Goal: Task Accomplishment & Management: Complete application form

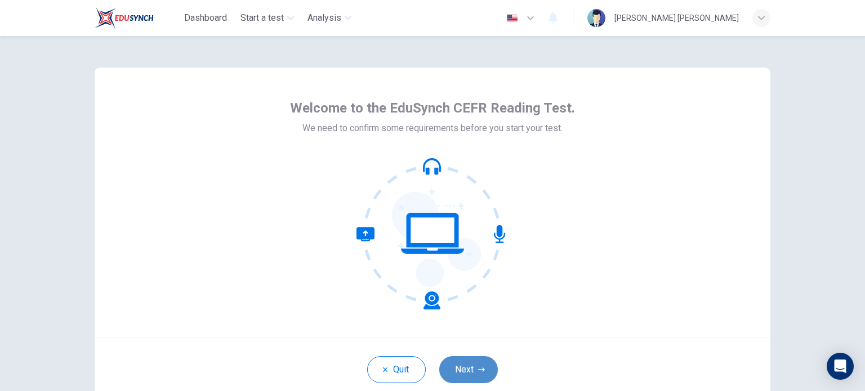
click at [478, 368] on icon "button" at bounding box center [481, 369] width 7 height 7
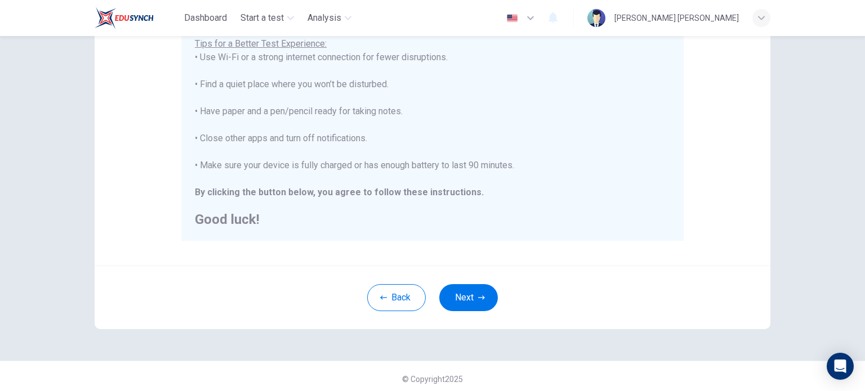
scroll to position [234, 0]
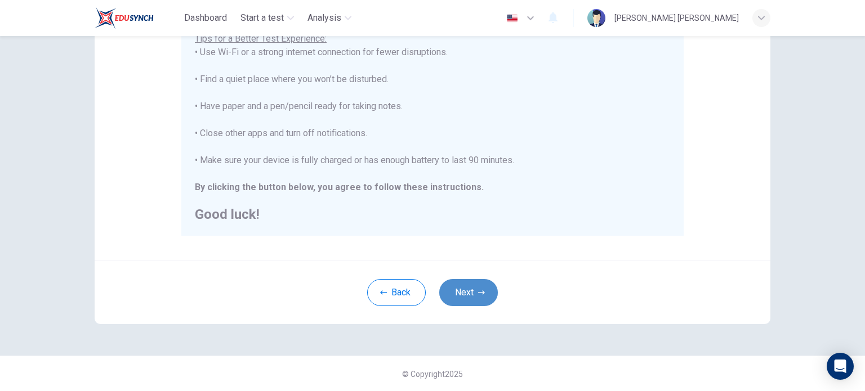
click at [486, 292] on button "Next" at bounding box center [468, 292] width 59 height 27
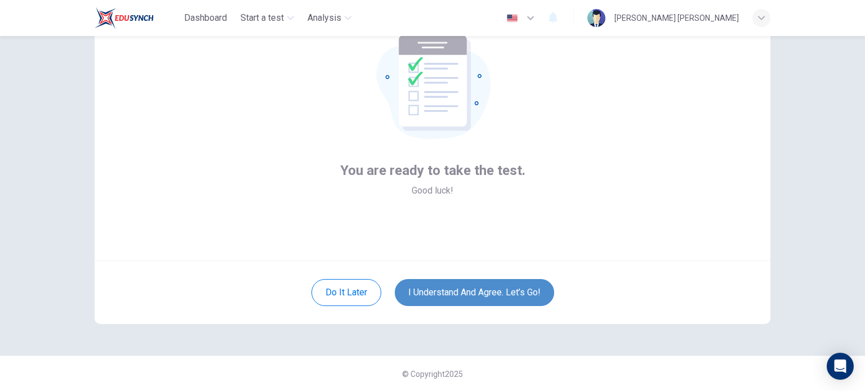
click at [486, 292] on button "I understand and agree. Let’s go!" at bounding box center [474, 292] width 159 height 27
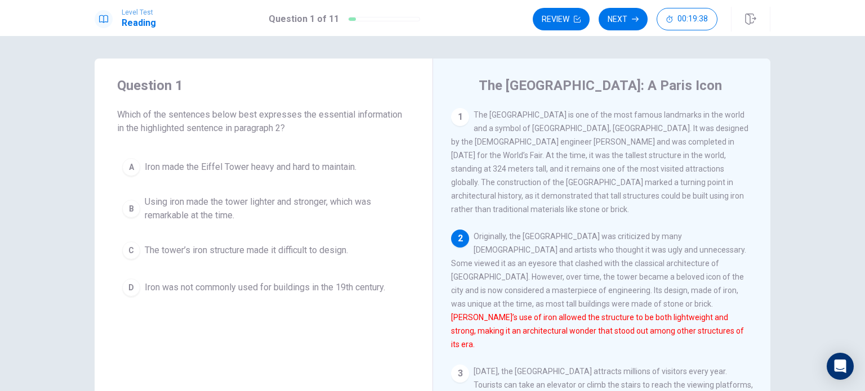
click at [216, 219] on span "Using iron made the tower lighter and stronger, which was remarkable at the tim…" at bounding box center [275, 208] width 260 height 27
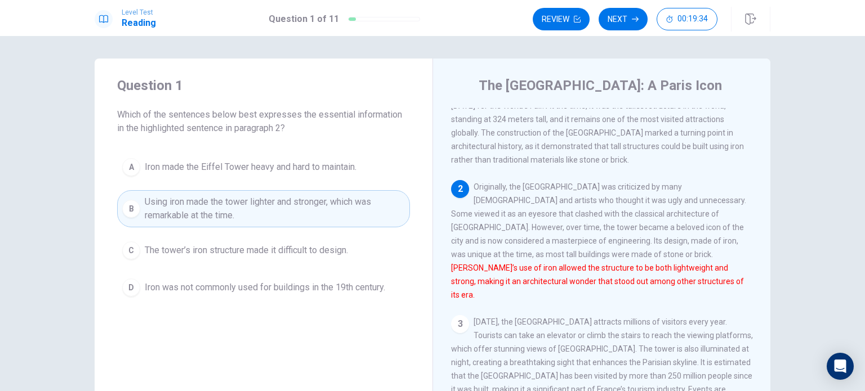
scroll to position [74, 0]
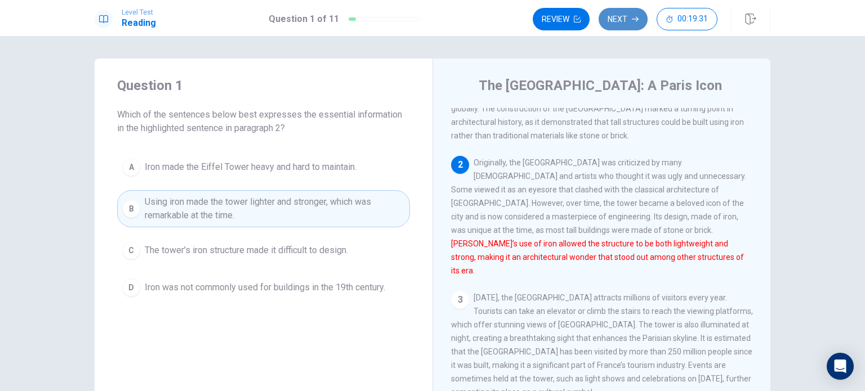
click at [629, 20] on button "Next" at bounding box center [622, 19] width 49 height 23
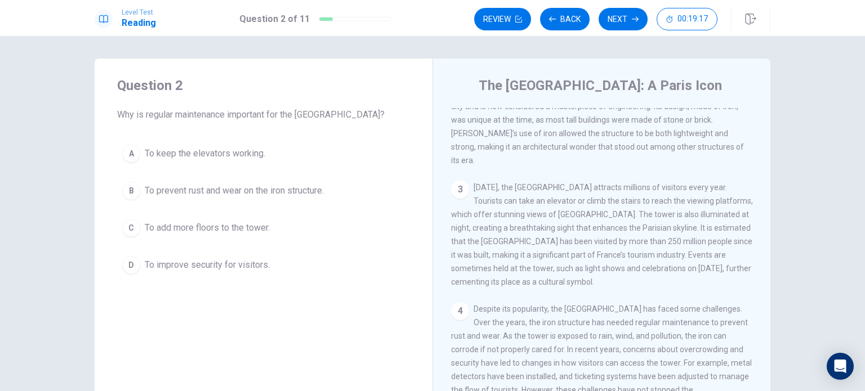
scroll to position [191, 0]
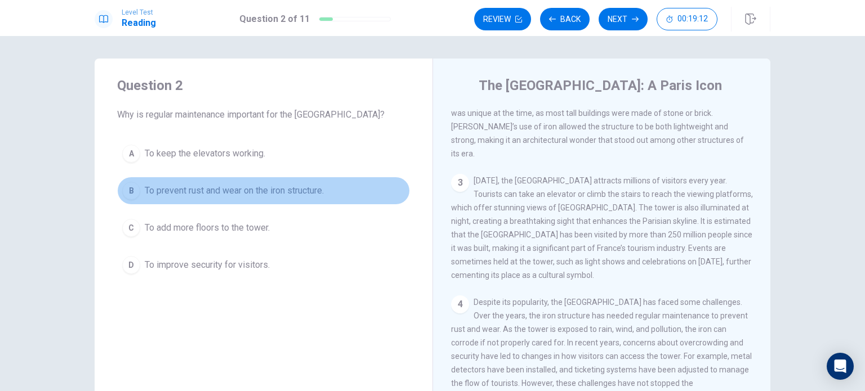
click at [289, 184] on span "To prevent rust and wear on the iron structure." at bounding box center [234, 191] width 179 height 14
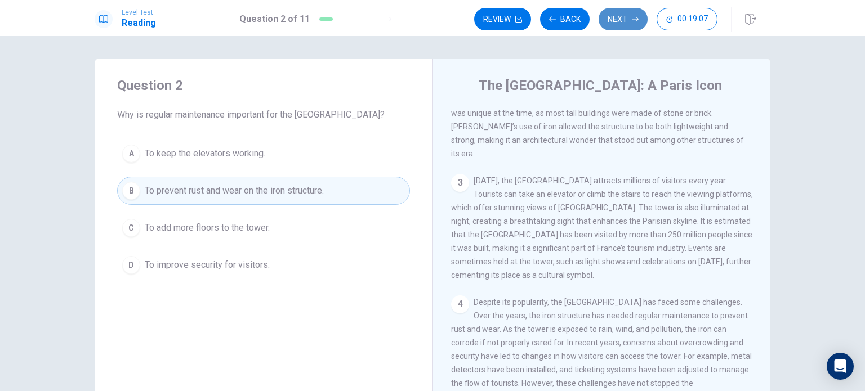
click at [625, 19] on button "Next" at bounding box center [622, 19] width 49 height 23
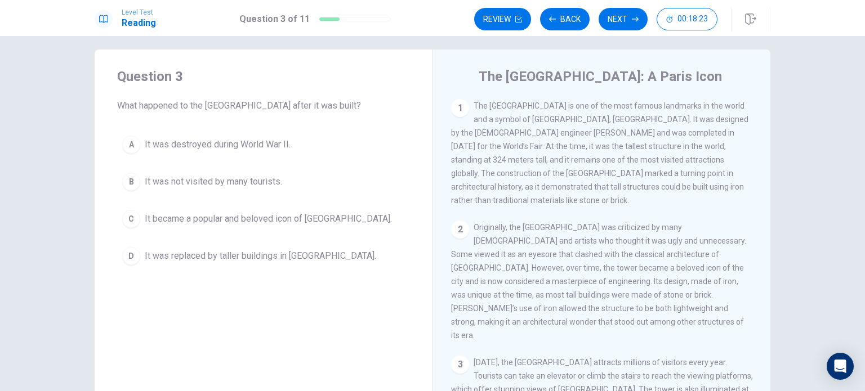
scroll to position [10, 0]
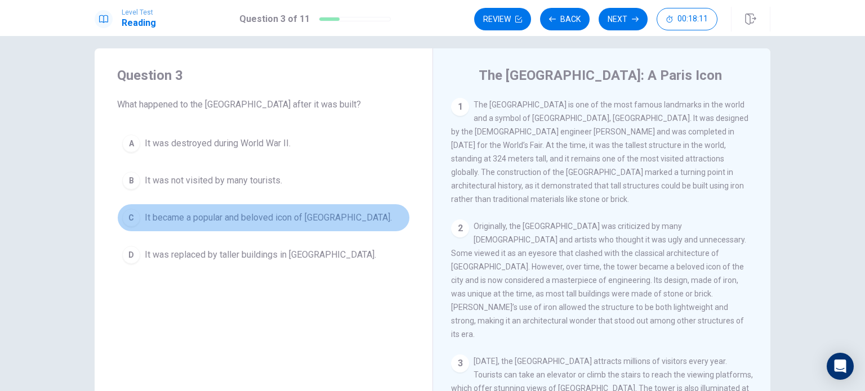
click at [295, 221] on span "It became a popular and beloved icon of Paris." at bounding box center [268, 218] width 247 height 14
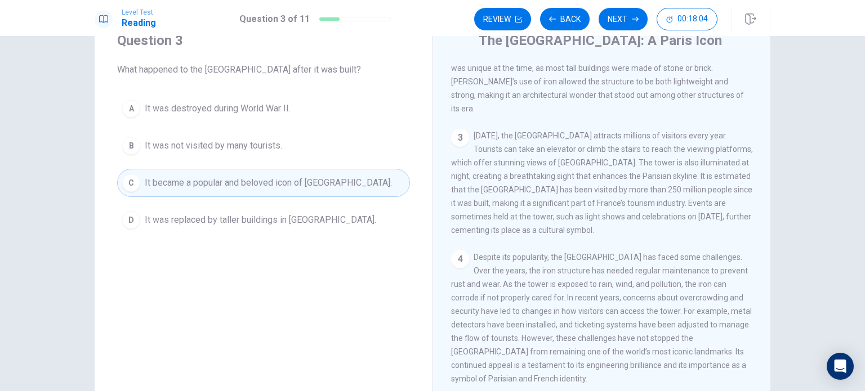
scroll to position [46, 0]
click at [628, 26] on button "Next" at bounding box center [622, 19] width 49 height 23
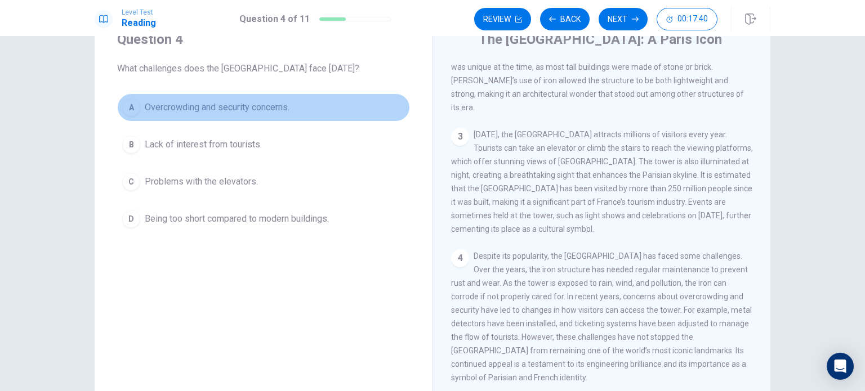
click at [253, 105] on span "Overcrowding and security concerns." at bounding box center [217, 108] width 145 height 14
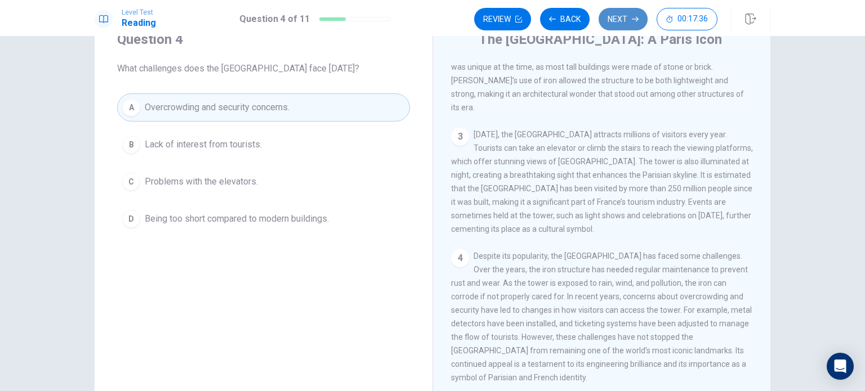
click at [618, 13] on button "Next" at bounding box center [622, 19] width 49 height 23
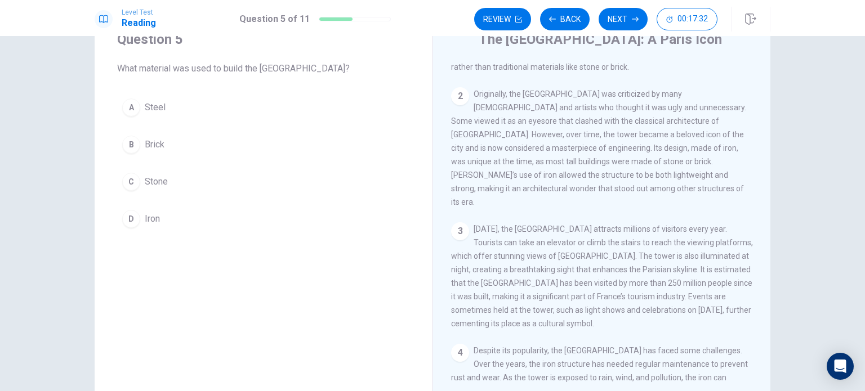
scroll to position [32, 0]
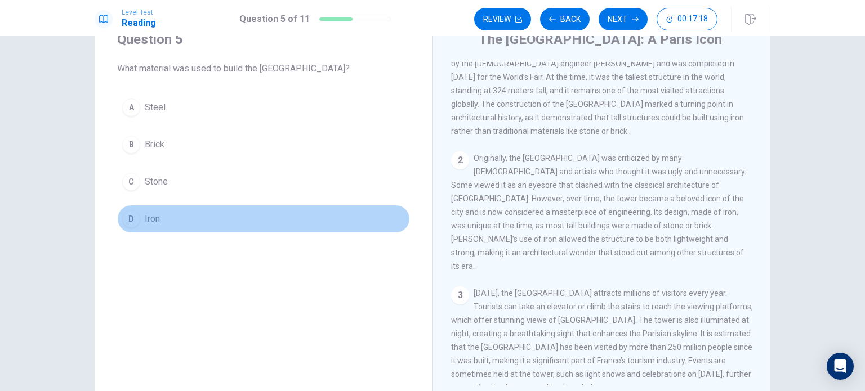
click at [153, 216] on span "Iron" at bounding box center [152, 219] width 15 height 14
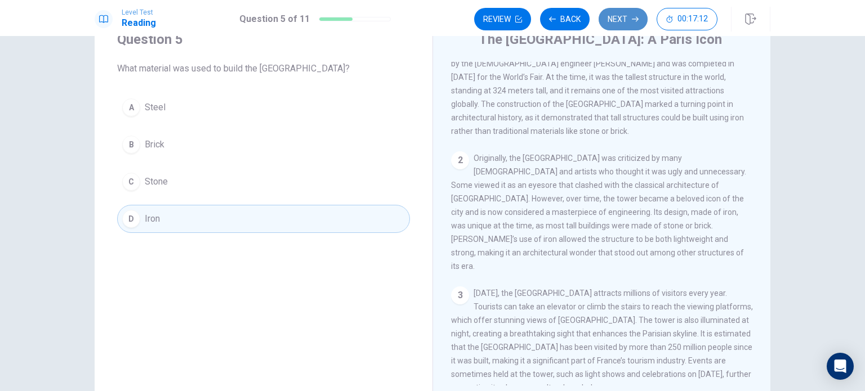
click at [624, 25] on button "Next" at bounding box center [622, 19] width 49 height 23
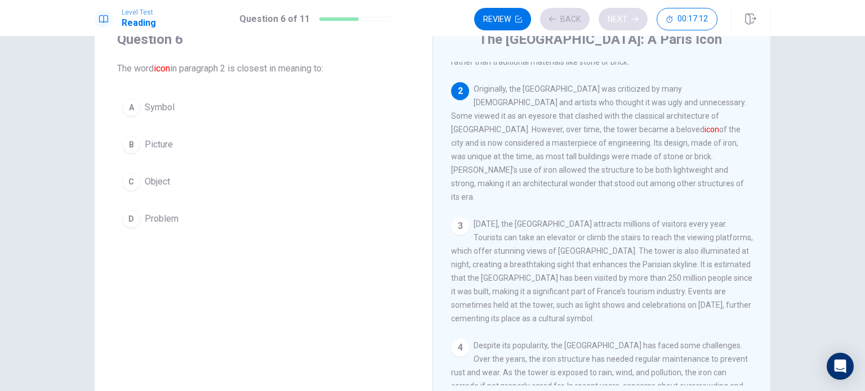
scroll to position [111, 0]
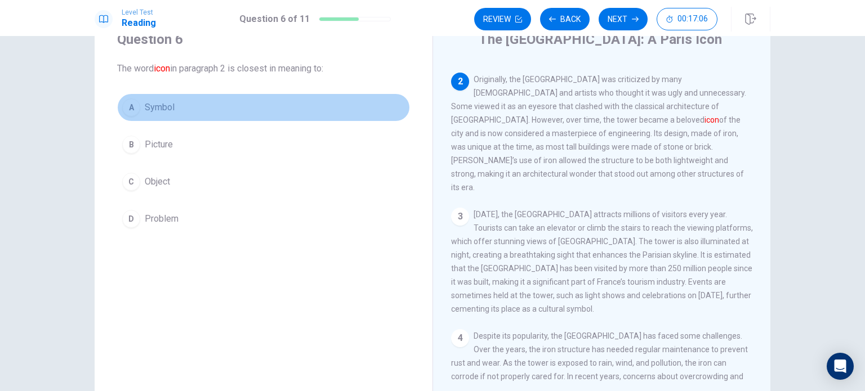
click at [185, 110] on button "A Symbol" at bounding box center [263, 107] width 293 height 28
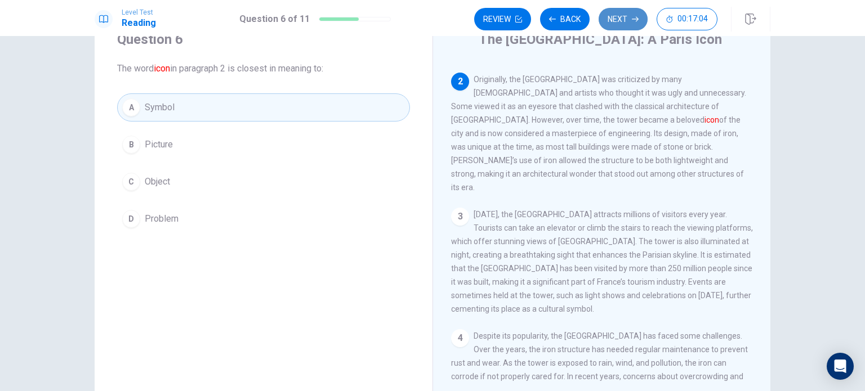
click at [624, 26] on button "Next" at bounding box center [622, 19] width 49 height 23
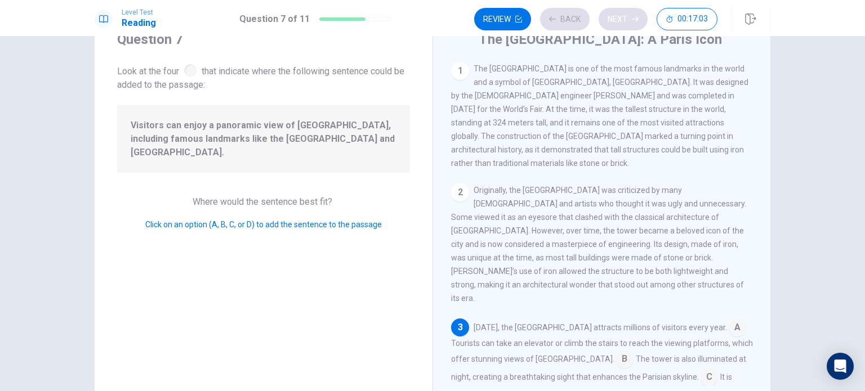
scroll to position [151, 0]
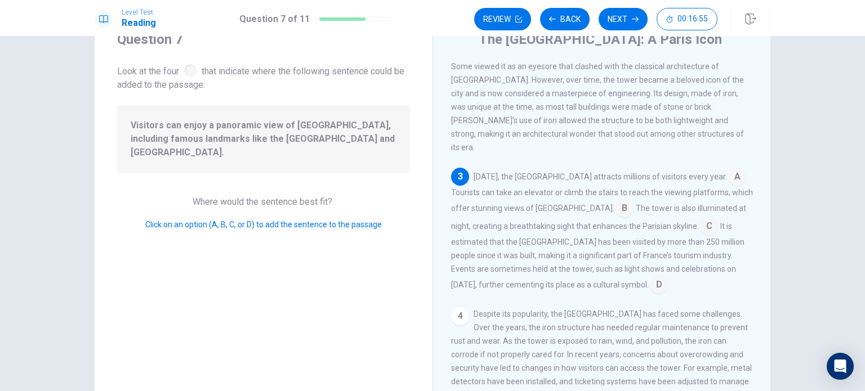
click at [615, 200] on input at bounding box center [624, 209] width 18 height 18
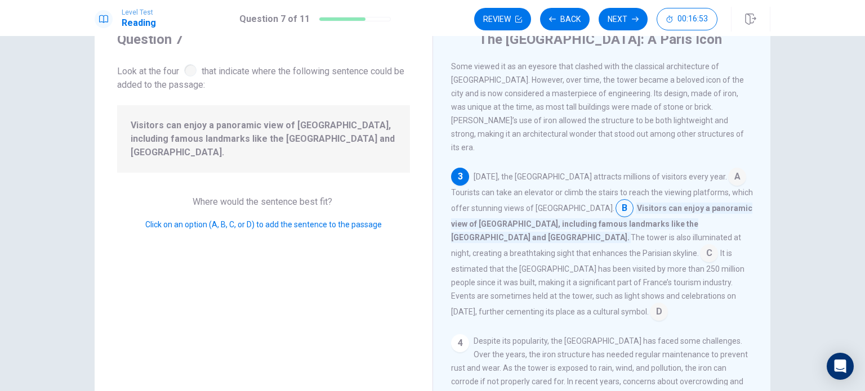
click at [728, 169] on input at bounding box center [737, 178] width 18 height 18
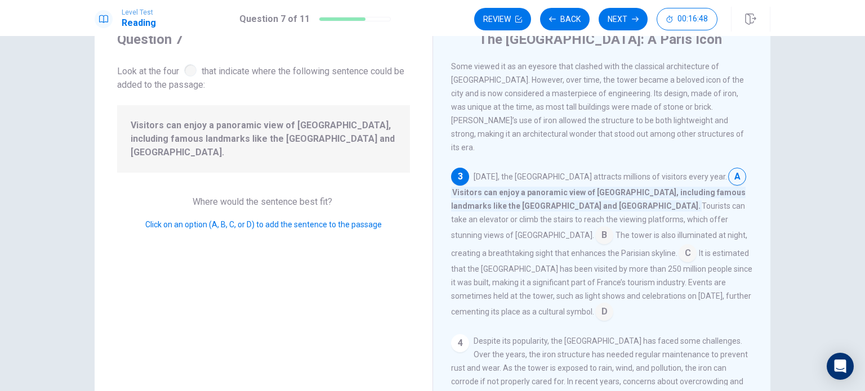
click at [613, 227] on input at bounding box center [604, 236] width 18 height 18
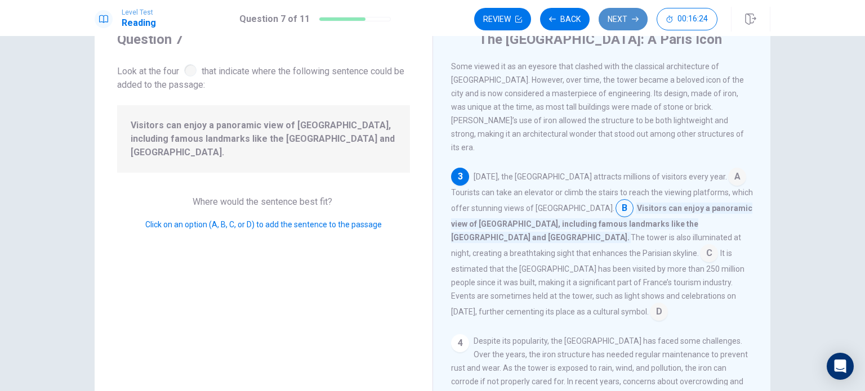
click at [625, 17] on button "Next" at bounding box center [622, 19] width 49 height 23
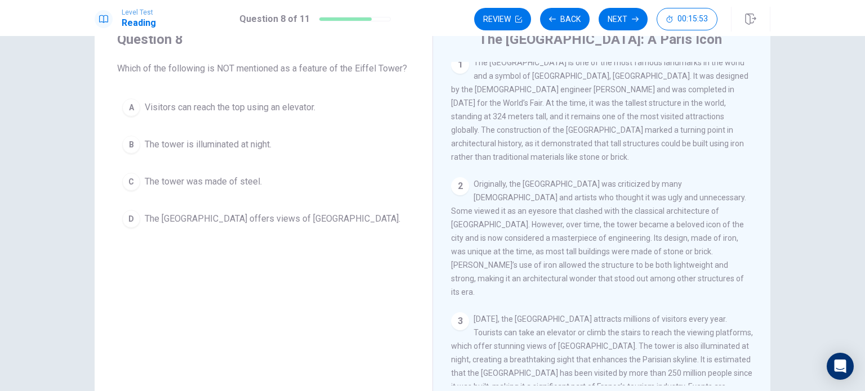
scroll to position [0, 0]
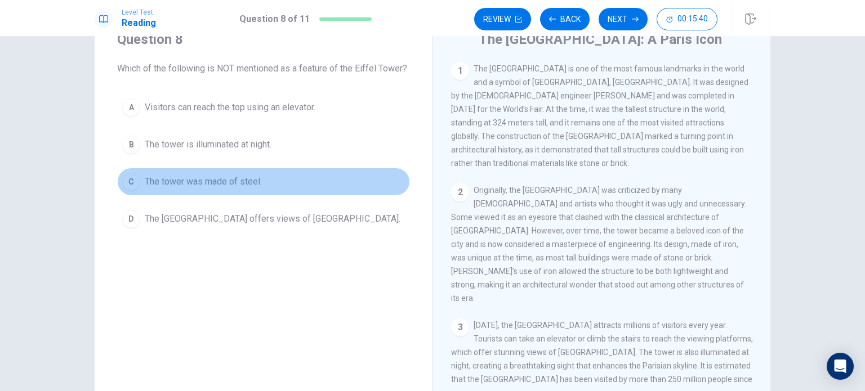
click at [224, 179] on span "The tower was made of steel." at bounding box center [203, 182] width 117 height 14
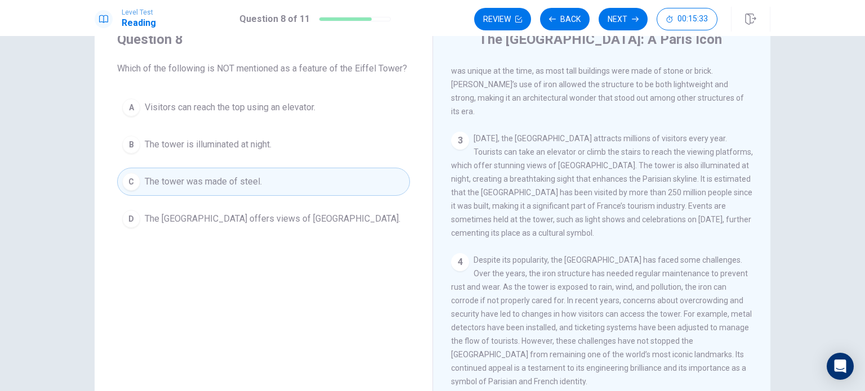
scroll to position [191, 0]
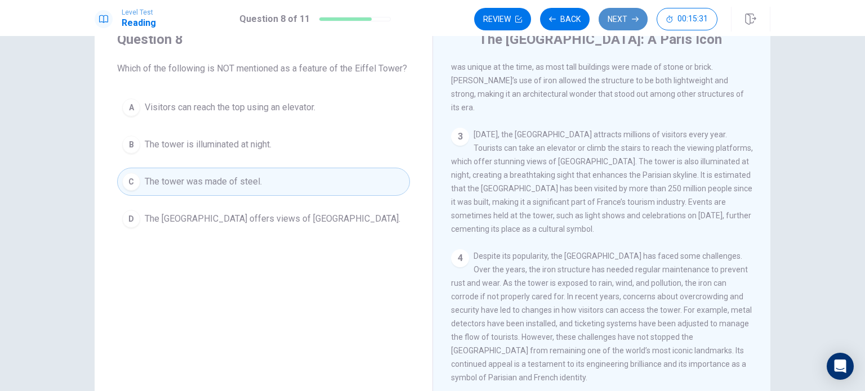
click at [625, 21] on button "Next" at bounding box center [622, 19] width 49 height 23
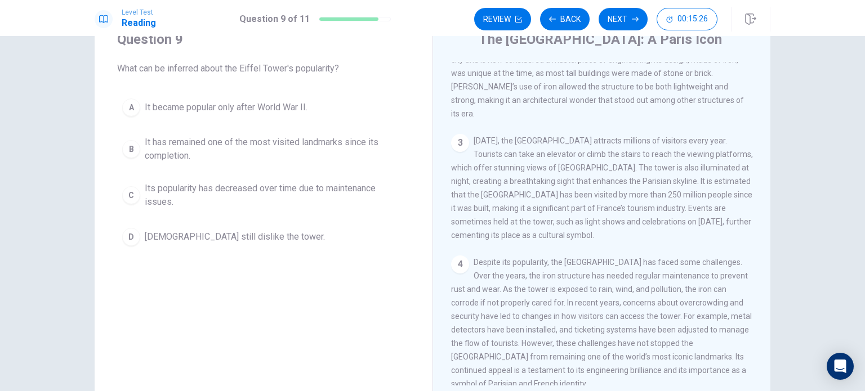
scroll to position [187, 0]
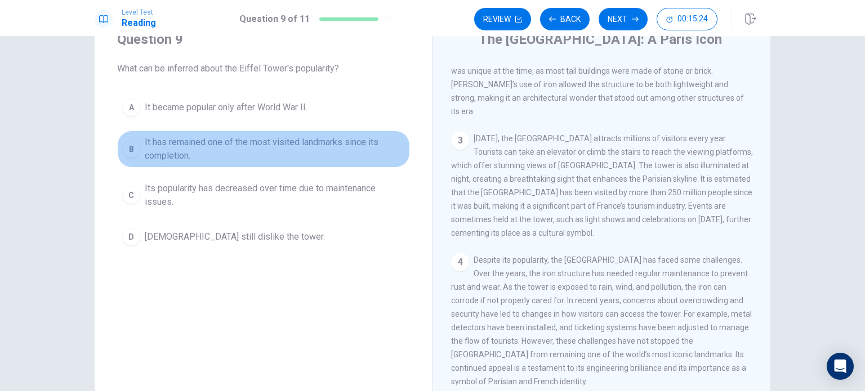
click at [285, 155] on span "It has remained one of the most visited landmarks since its completion." at bounding box center [275, 149] width 260 height 27
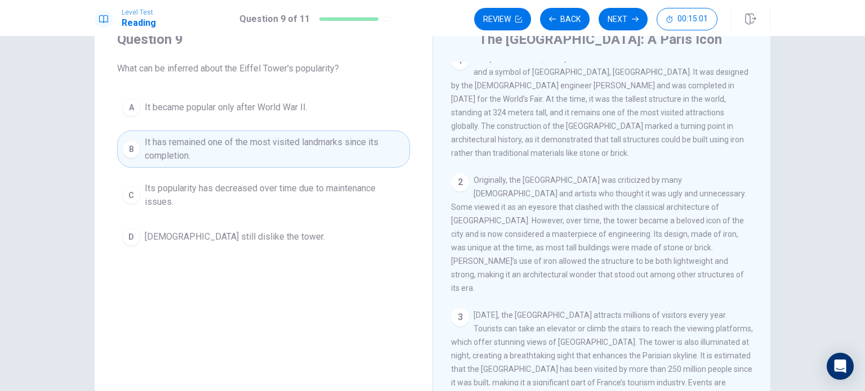
scroll to position [0, 0]
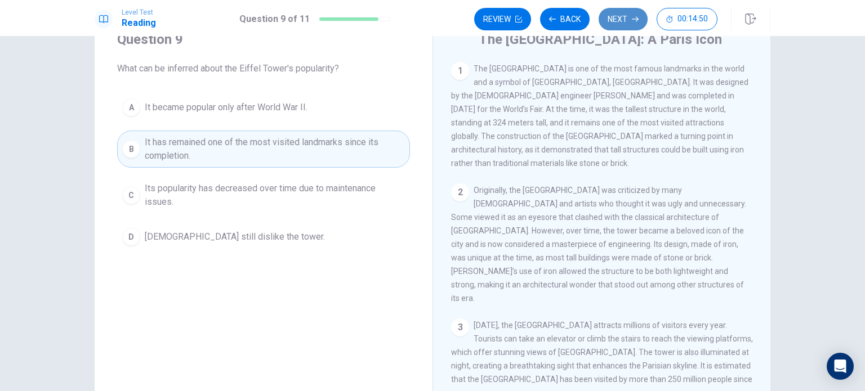
click at [619, 24] on button "Next" at bounding box center [622, 19] width 49 height 23
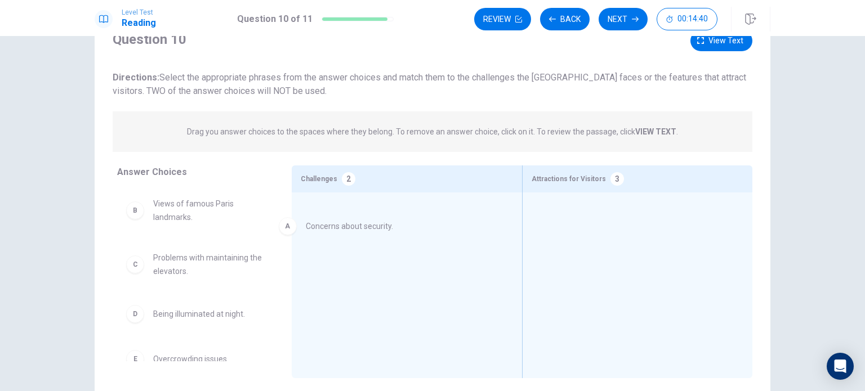
drag, startPoint x: 205, startPoint y: 217, endPoint x: 371, endPoint y: 238, distance: 167.4
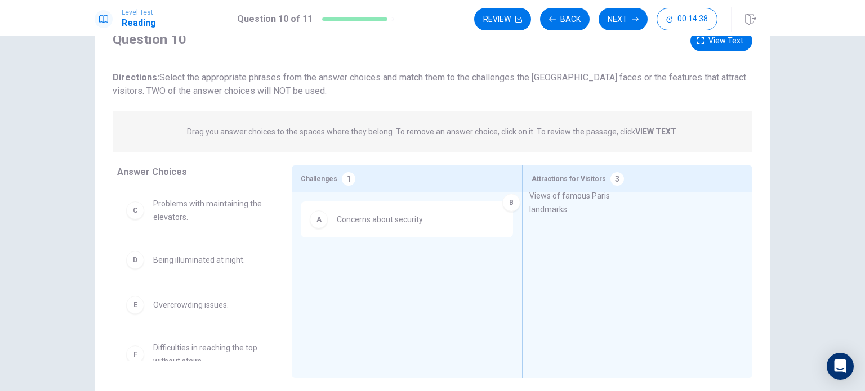
drag, startPoint x: 193, startPoint y: 221, endPoint x: 583, endPoint y: 224, distance: 390.2
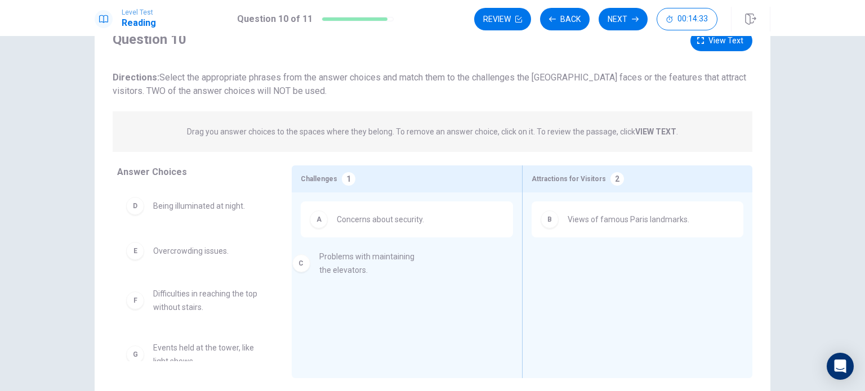
drag, startPoint x: 224, startPoint y: 217, endPoint x: 412, endPoint y: 274, distance: 197.0
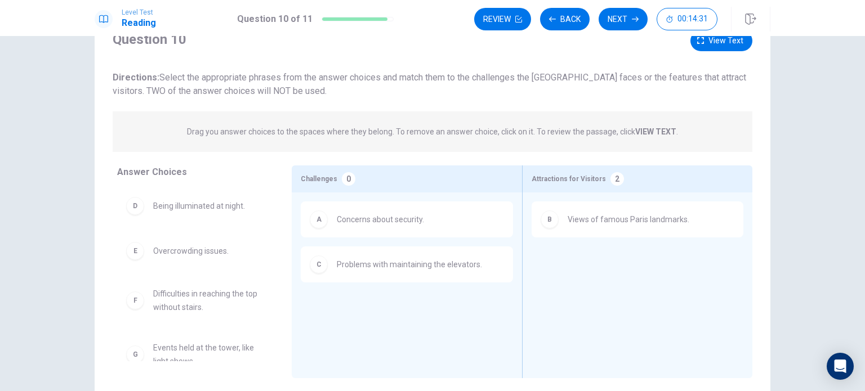
click at [390, 270] on span "Problems with maintaining the elevators." at bounding box center [409, 265] width 145 height 14
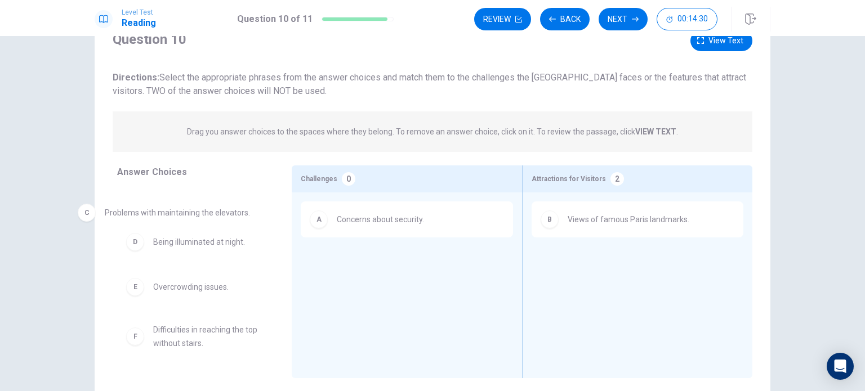
drag, startPoint x: 413, startPoint y: 269, endPoint x: 214, endPoint y: 220, distance: 204.5
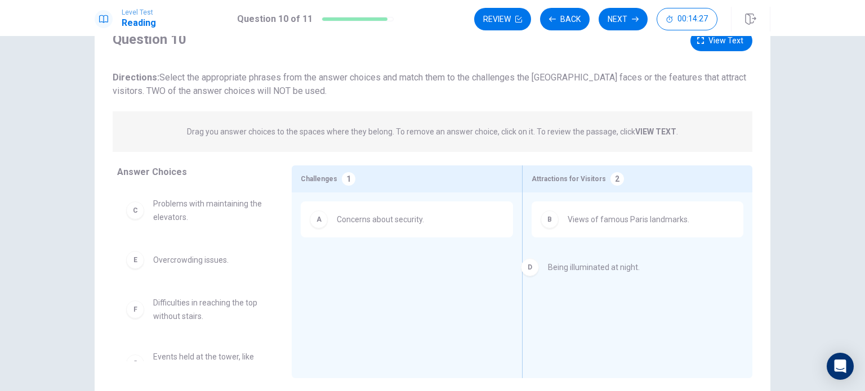
drag, startPoint x: 224, startPoint y: 252, endPoint x: 635, endPoint y: 261, distance: 411.1
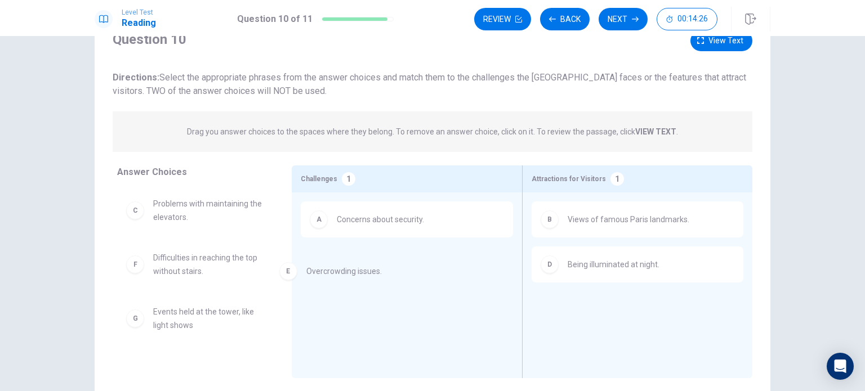
drag, startPoint x: 220, startPoint y: 275, endPoint x: 391, endPoint y: 286, distance: 171.5
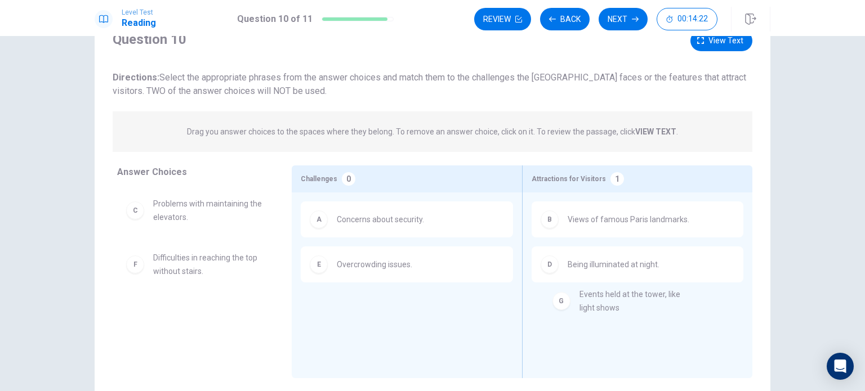
drag, startPoint x: 232, startPoint y: 325, endPoint x: 667, endPoint y: 308, distance: 435.0
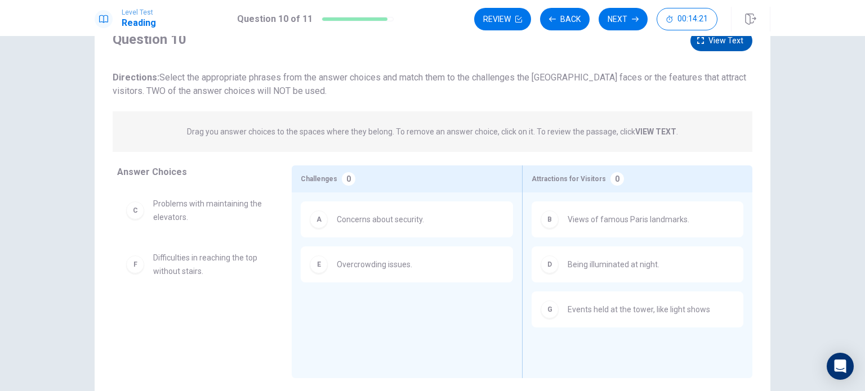
click at [711, 47] on span "View text" at bounding box center [725, 41] width 35 height 14
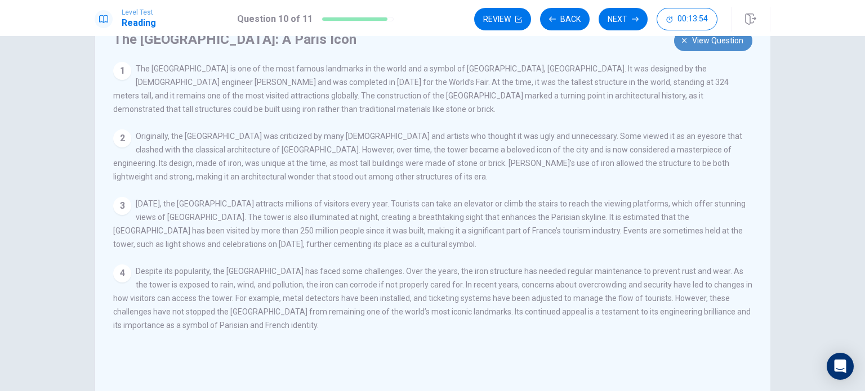
click at [709, 42] on span "View question" at bounding box center [717, 41] width 51 height 14
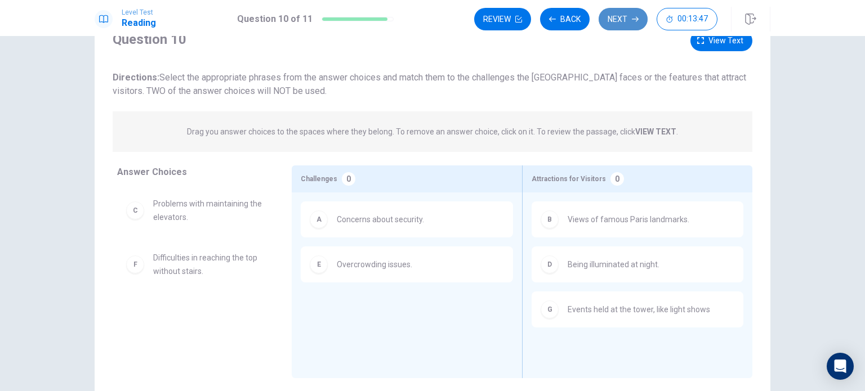
click at [627, 14] on button "Next" at bounding box center [622, 19] width 49 height 23
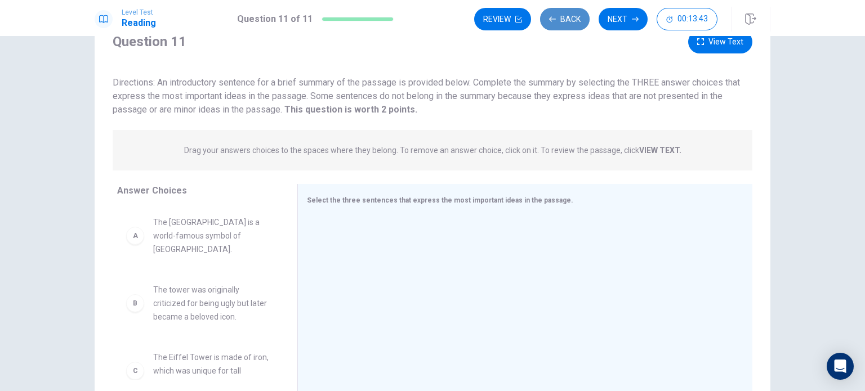
click at [573, 26] on button "Back" at bounding box center [565, 19] width 50 height 23
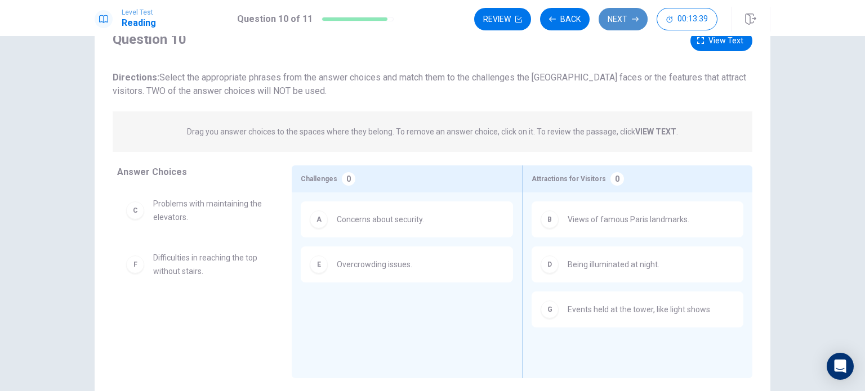
click at [625, 24] on button "Next" at bounding box center [622, 19] width 49 height 23
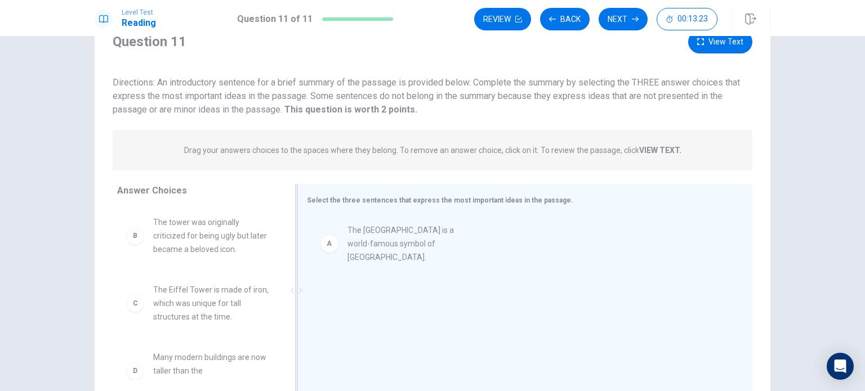
drag, startPoint x: 238, startPoint y: 238, endPoint x: 439, endPoint y: 247, distance: 201.2
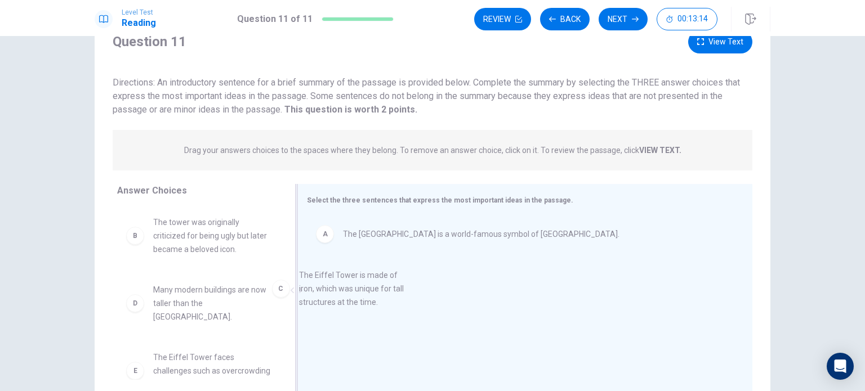
drag, startPoint x: 242, startPoint y: 307, endPoint x: 418, endPoint y: 293, distance: 176.7
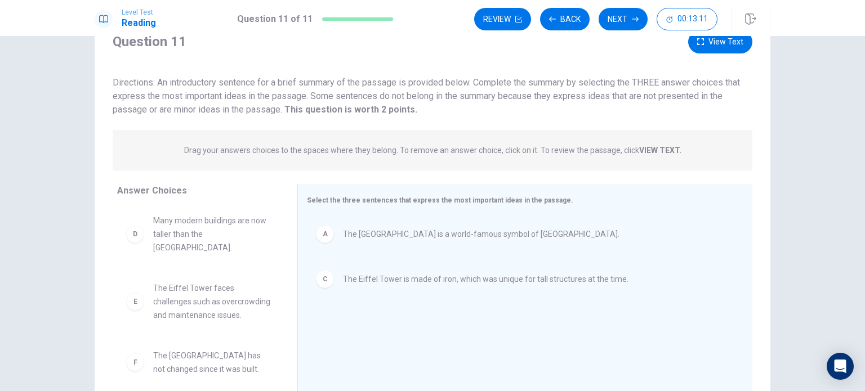
scroll to position [74, 0]
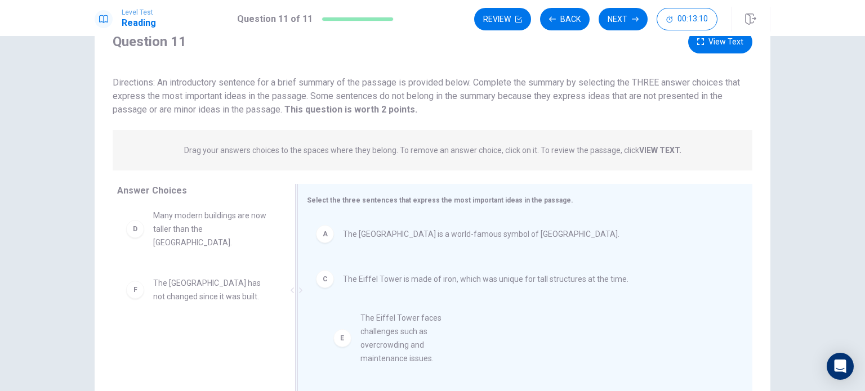
drag, startPoint x: 207, startPoint y: 292, endPoint x: 424, endPoint y: 341, distance: 222.8
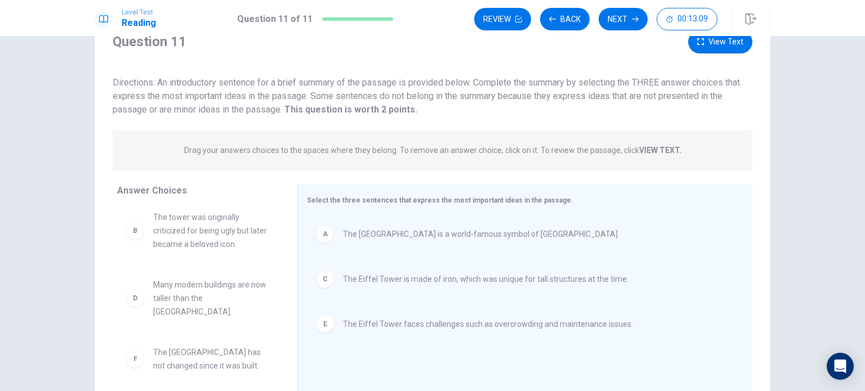
scroll to position [0, 0]
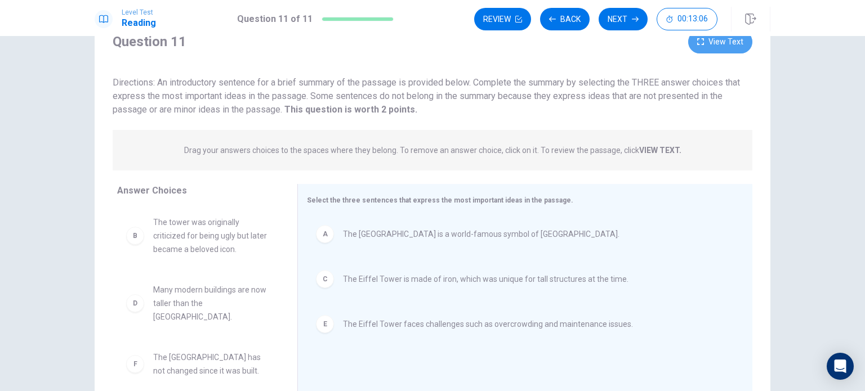
click at [715, 48] on button "View Text" at bounding box center [720, 41] width 64 height 23
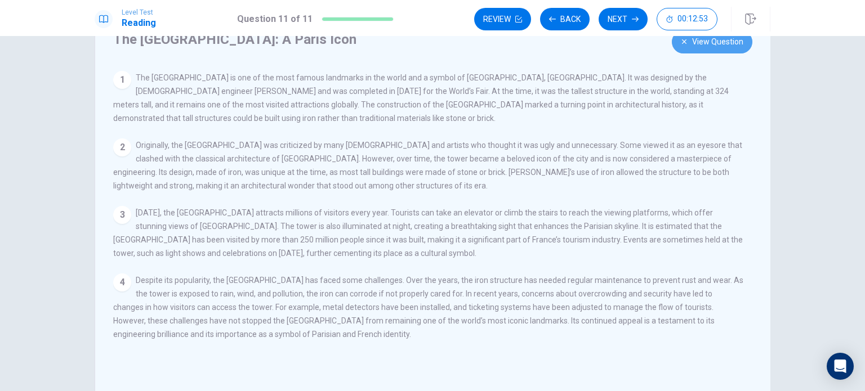
click at [729, 47] on button "View Question" at bounding box center [712, 41] width 81 height 23
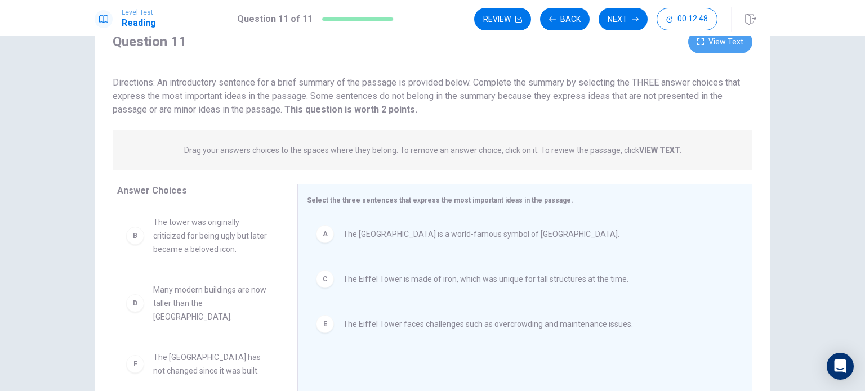
click at [725, 51] on button "View Text" at bounding box center [720, 41] width 64 height 23
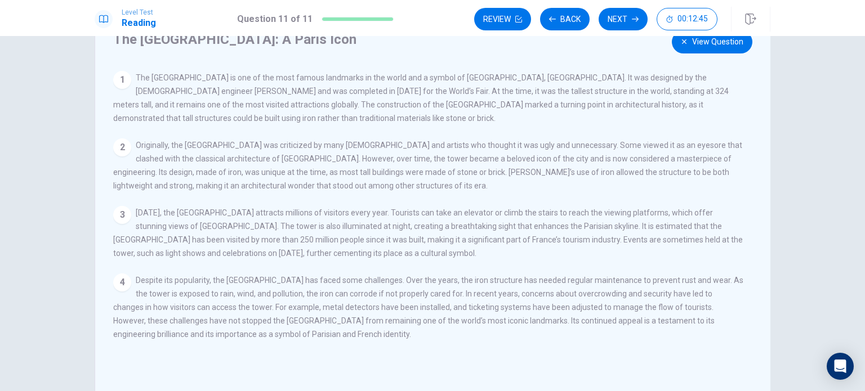
click at [745, 42] on button "View Question" at bounding box center [712, 41] width 81 height 23
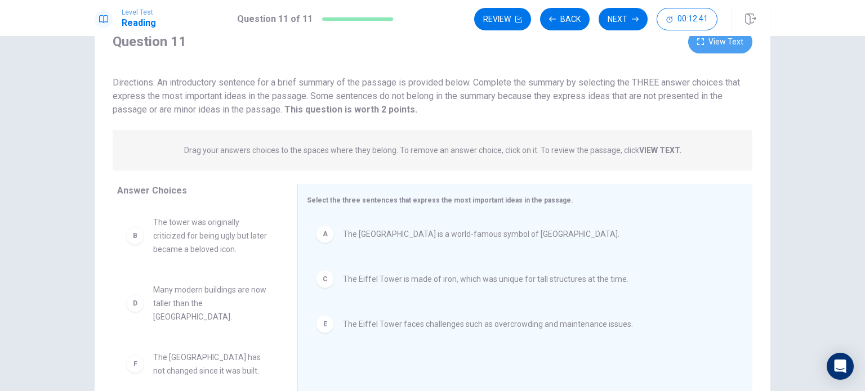
click at [713, 50] on button "View Text" at bounding box center [720, 41] width 64 height 23
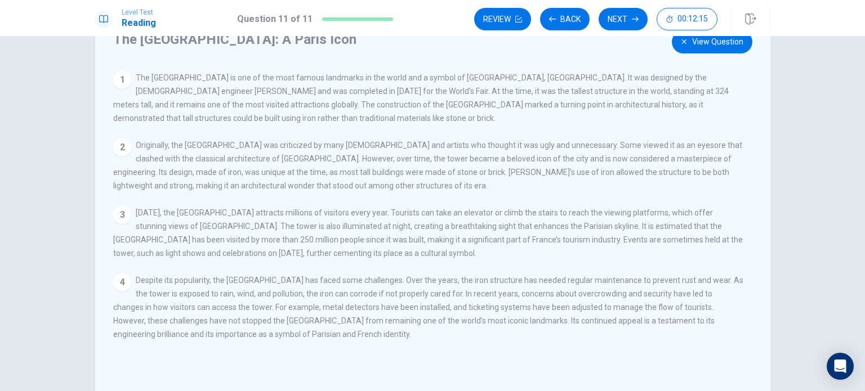
click at [714, 59] on div "The Eiffel Tower: A Paris Icon View Question 1 The Eiffel Tower is one of the m…" at bounding box center [433, 207] width 676 height 391
click at [726, 48] on button "View Question" at bounding box center [712, 41] width 81 height 23
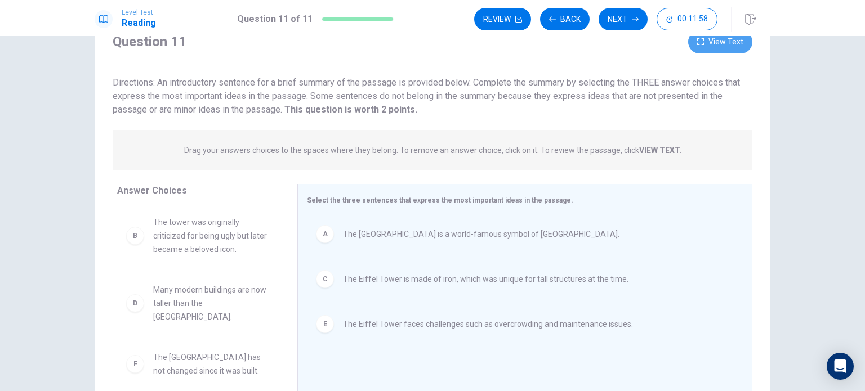
click at [735, 49] on button "View Text" at bounding box center [720, 41] width 64 height 23
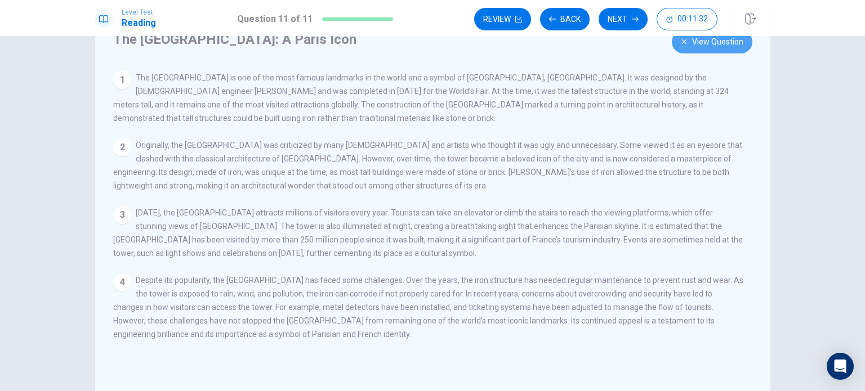
click at [714, 50] on button "View Question" at bounding box center [712, 41] width 81 height 23
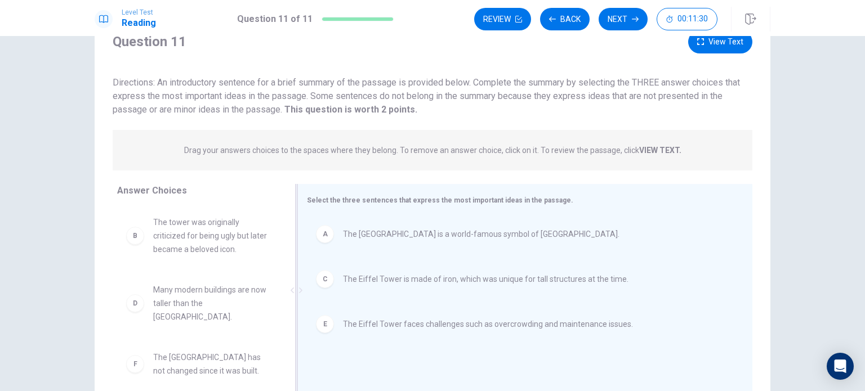
click at [455, 281] on span "The Eiffel Tower is made of iron, which was unique for tall structures at the t…" at bounding box center [485, 279] width 285 height 14
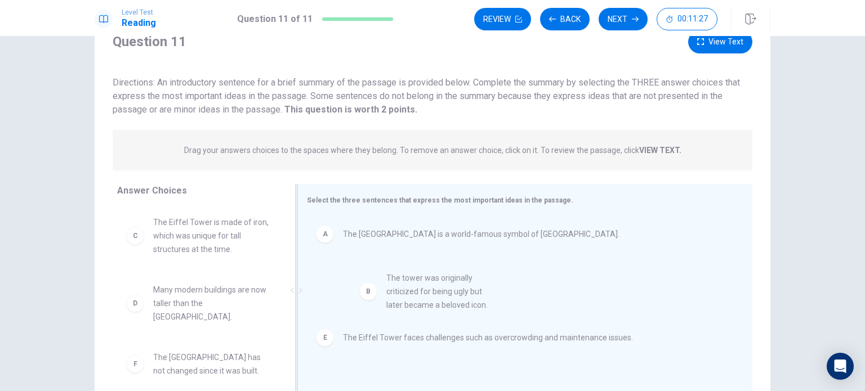
drag, startPoint x: 213, startPoint y: 252, endPoint x: 457, endPoint y: 309, distance: 250.3
click at [457, 309] on div "A The Eiffel Tower is a world-famous symbol of Paris. E The Eiffel Tower faces …" at bounding box center [520, 291] width 427 height 151
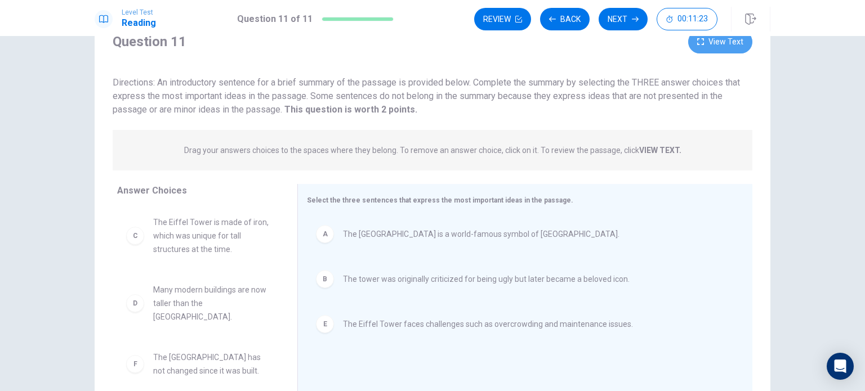
click at [714, 50] on button "View Text" at bounding box center [720, 41] width 64 height 23
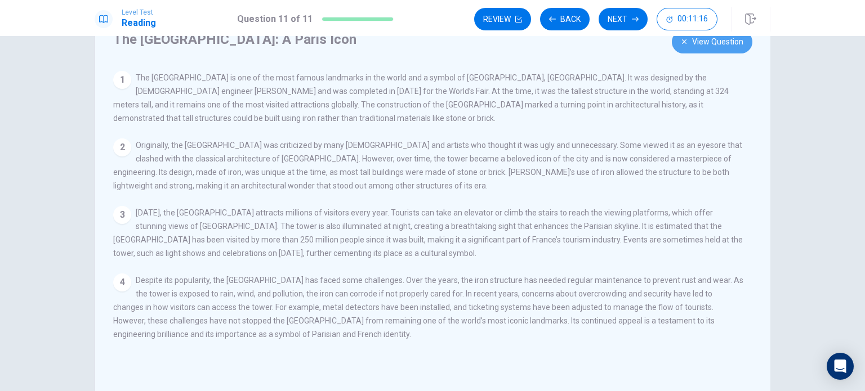
click at [713, 52] on button "View Question" at bounding box center [712, 41] width 81 height 23
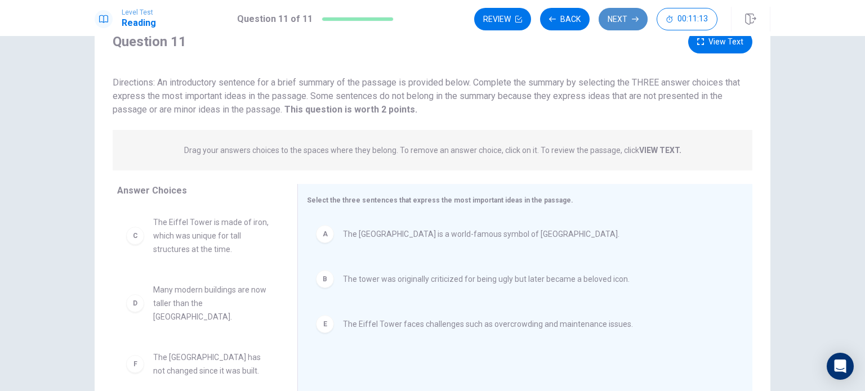
click at [617, 17] on button "Next" at bounding box center [622, 19] width 49 height 23
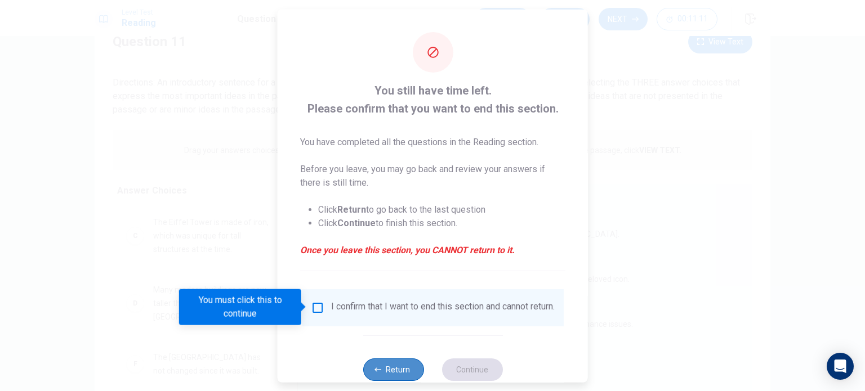
click at [401, 372] on button "Return" at bounding box center [393, 369] width 61 height 23
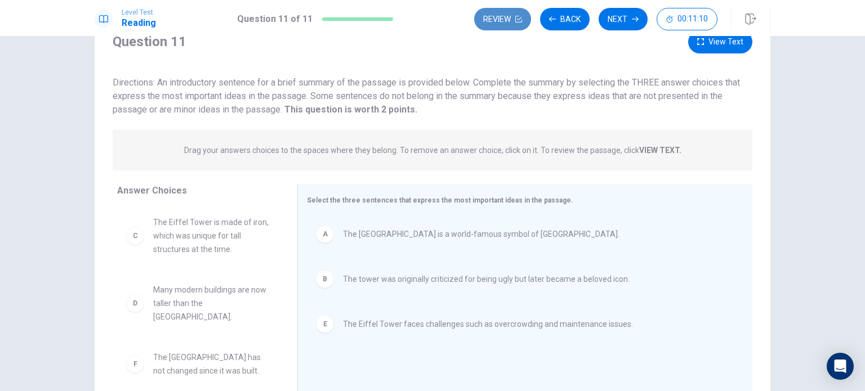
click at [511, 16] on button "Review" at bounding box center [502, 19] width 57 height 23
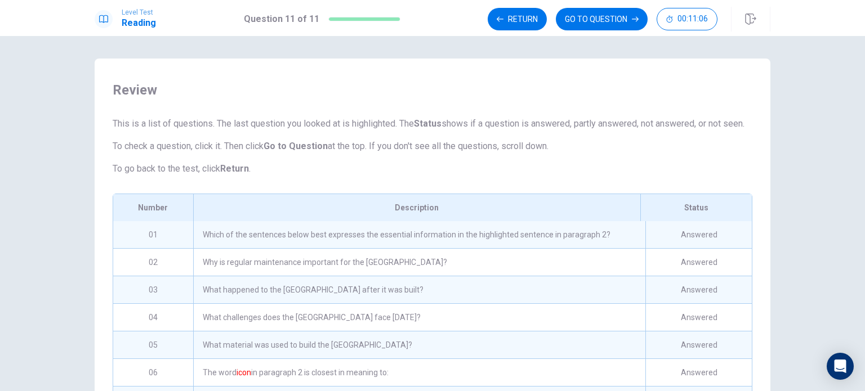
click at [447, 248] on div "Which of the sentences below best expresses the essential information in the hi…" at bounding box center [419, 234] width 452 height 27
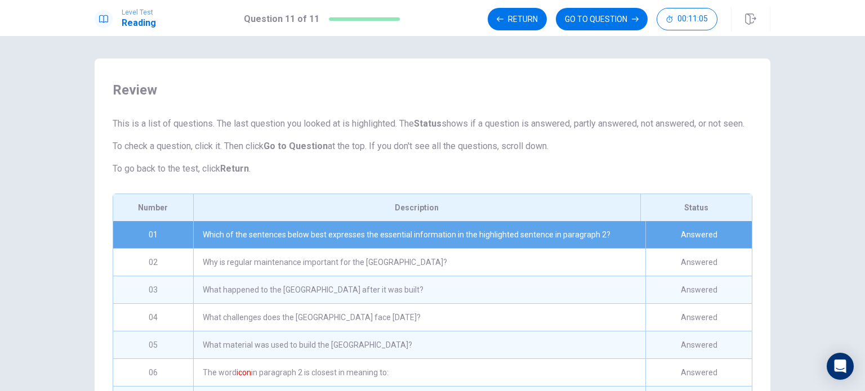
scroll to position [177, 0]
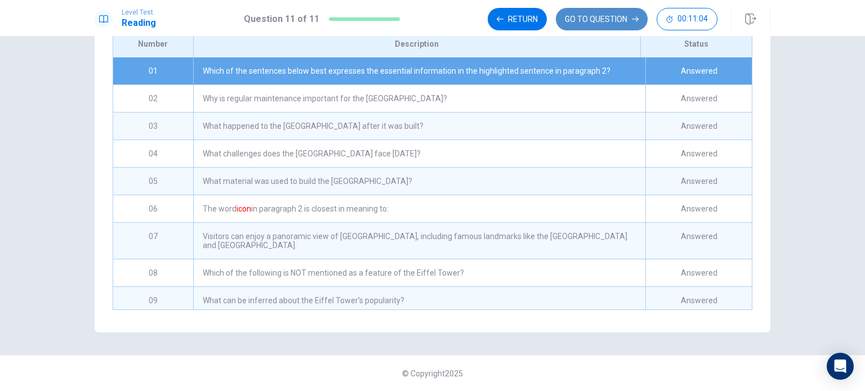
click at [615, 21] on button "GO TO QUESTION" at bounding box center [602, 19] width 92 height 23
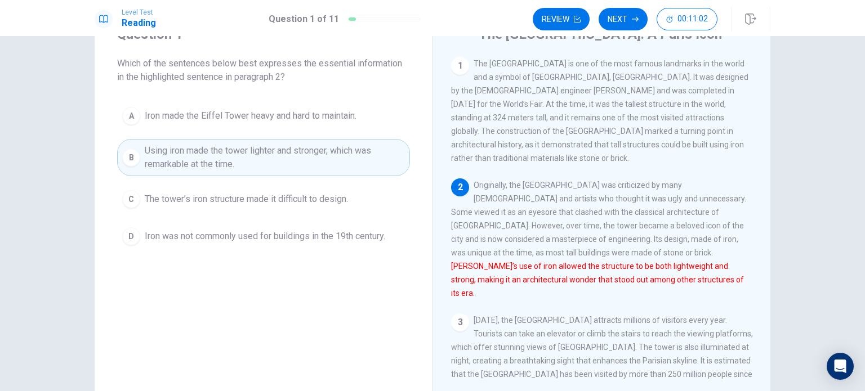
scroll to position [49, 0]
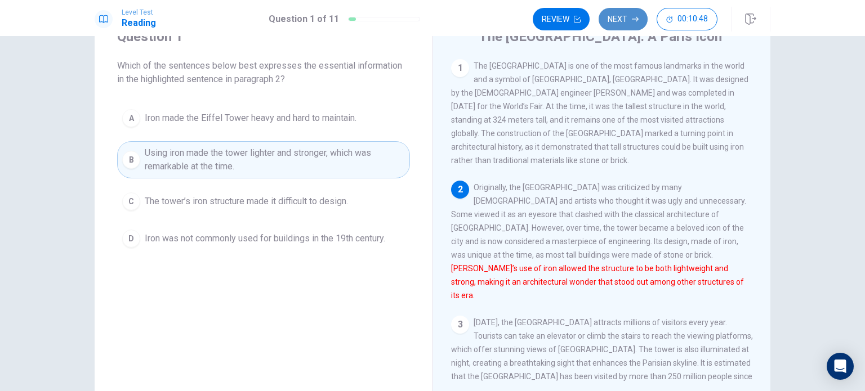
click at [617, 17] on button "Next" at bounding box center [622, 19] width 49 height 23
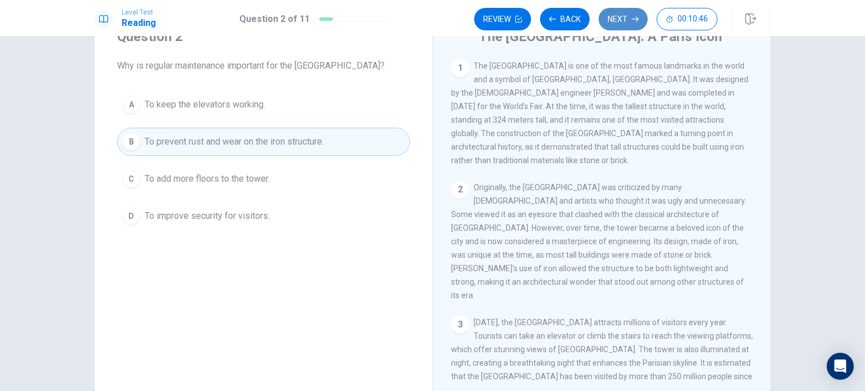
click at [617, 17] on button "Next" at bounding box center [622, 19] width 49 height 23
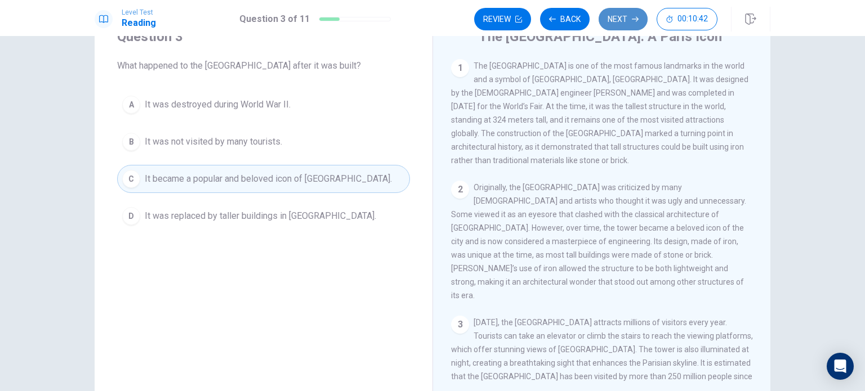
click at [617, 17] on button "Next" at bounding box center [622, 19] width 49 height 23
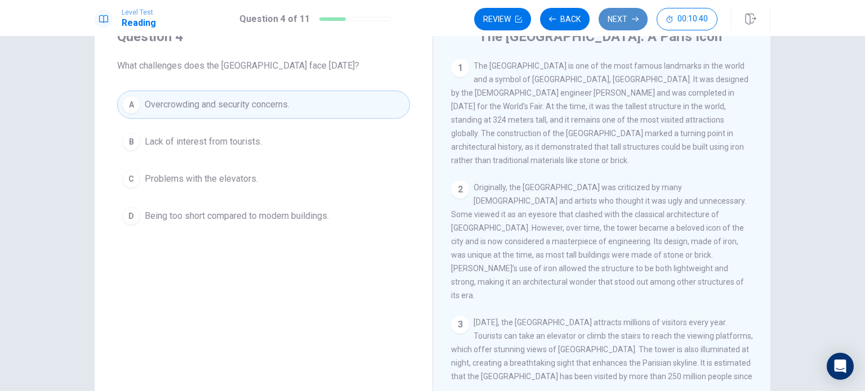
click at [617, 17] on button "Next" at bounding box center [622, 19] width 49 height 23
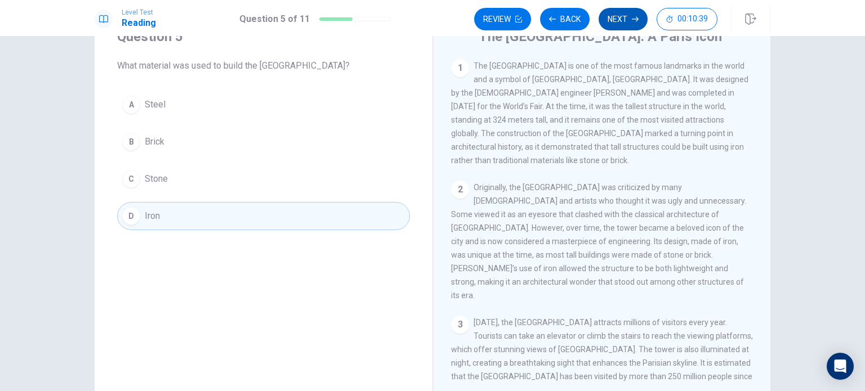
click at [617, 17] on button "Next" at bounding box center [622, 19] width 49 height 23
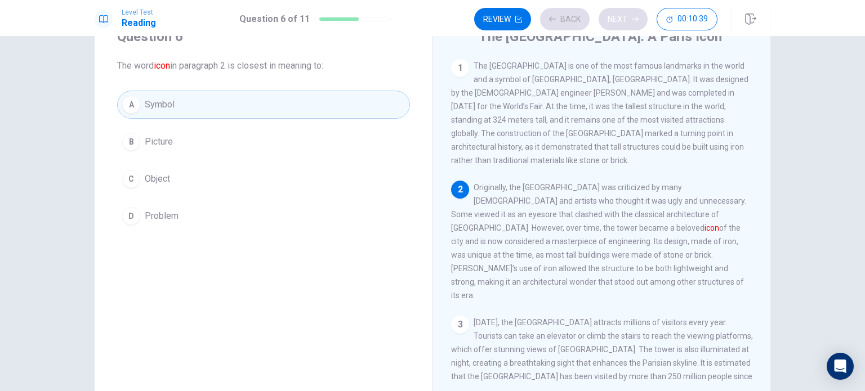
scroll to position [11, 0]
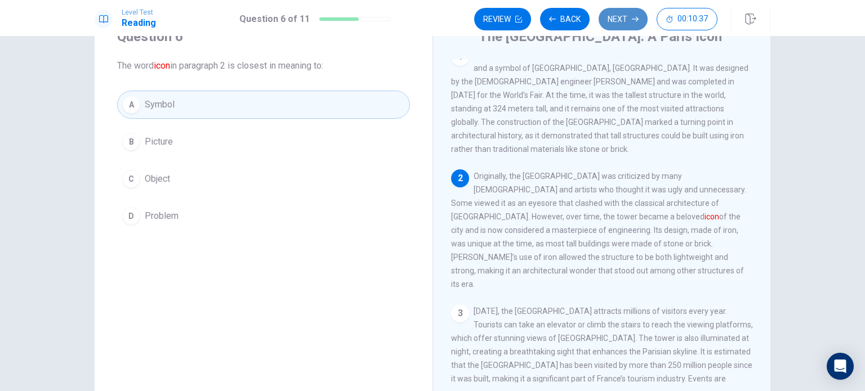
click at [617, 17] on button "Next" at bounding box center [622, 19] width 49 height 23
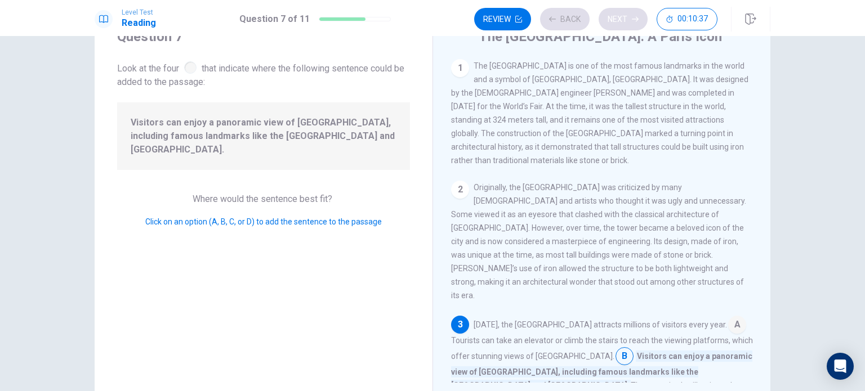
scroll to position [164, 0]
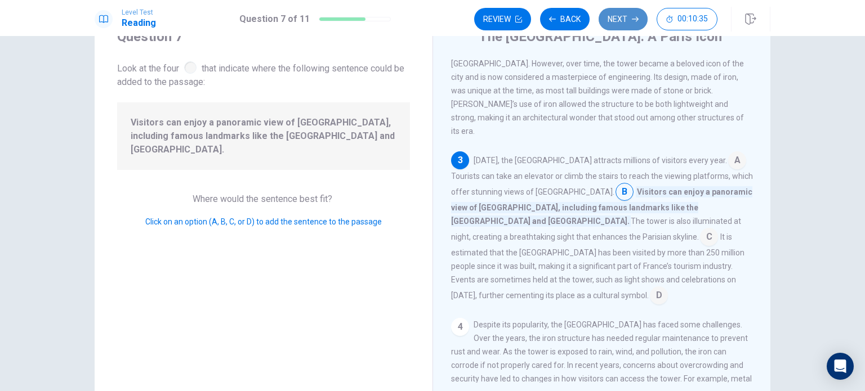
click at [617, 17] on button "Next" at bounding box center [622, 19] width 49 height 23
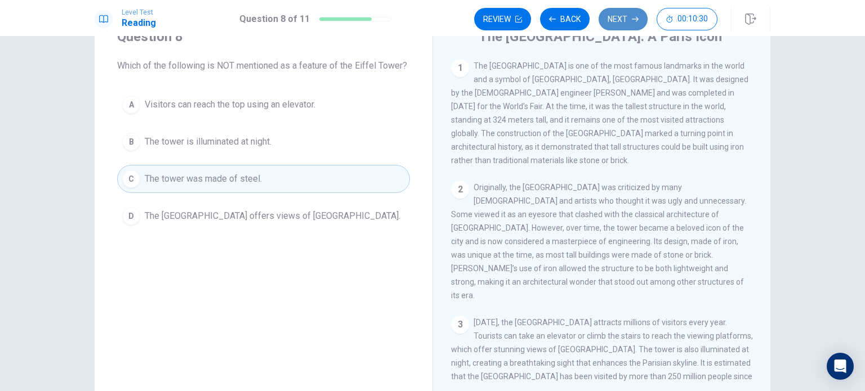
click at [617, 17] on button "Next" at bounding box center [622, 19] width 49 height 23
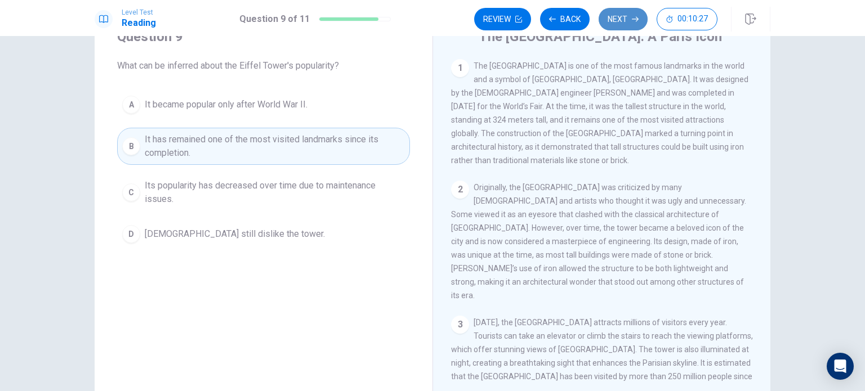
click at [617, 17] on button "Next" at bounding box center [622, 19] width 49 height 23
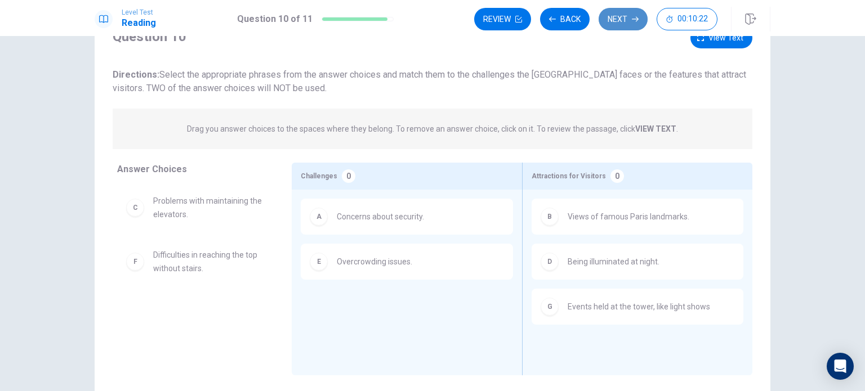
click at [617, 17] on button "Next" at bounding box center [622, 19] width 49 height 23
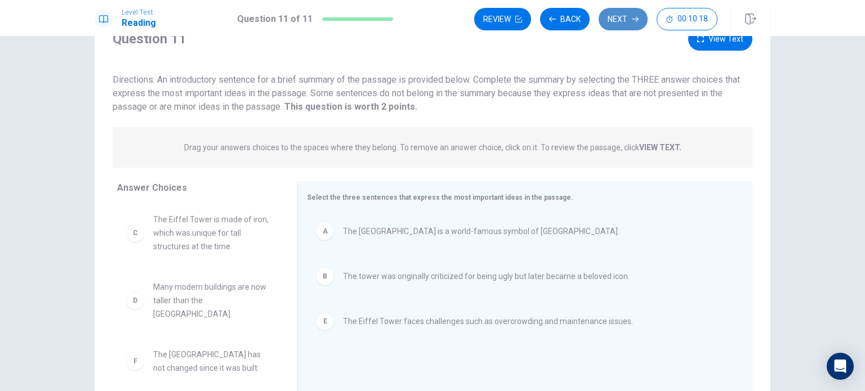
click at [617, 17] on button "Next" at bounding box center [622, 19] width 49 height 23
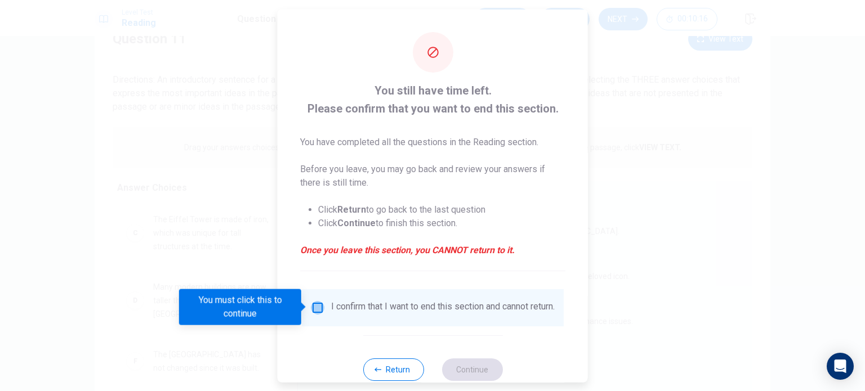
click at [316, 306] on input "You must click this to continue" at bounding box center [318, 308] width 14 height 14
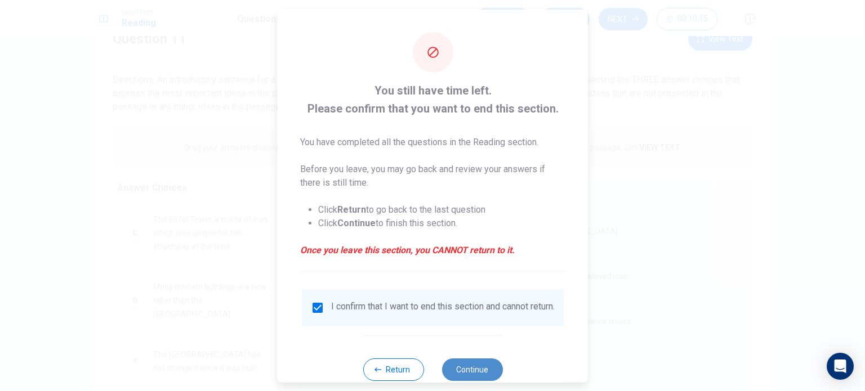
click at [459, 371] on button "Continue" at bounding box center [471, 369] width 61 height 23
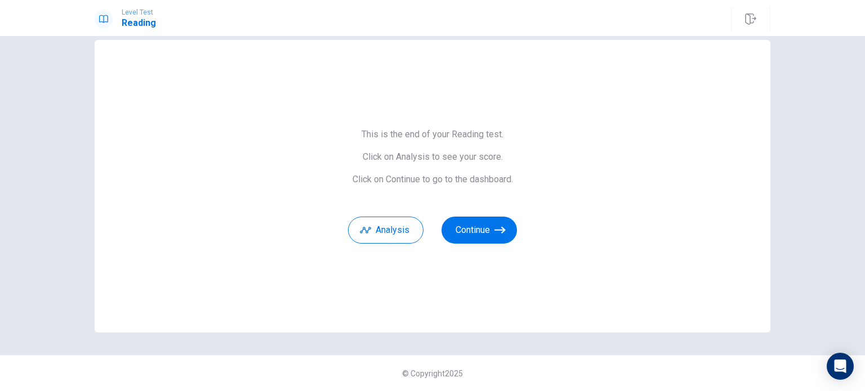
scroll to position [18, 0]
click at [399, 233] on button "Analysis" at bounding box center [385, 230] width 75 height 27
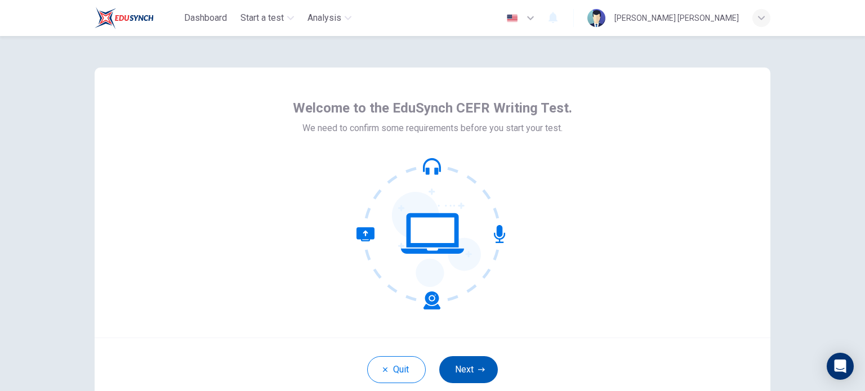
click at [478, 368] on icon "button" at bounding box center [481, 369] width 7 height 7
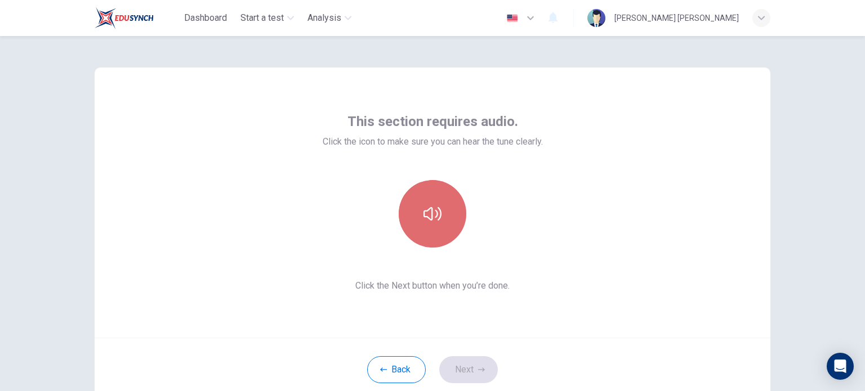
click at [428, 224] on button "button" at bounding box center [433, 214] width 68 height 68
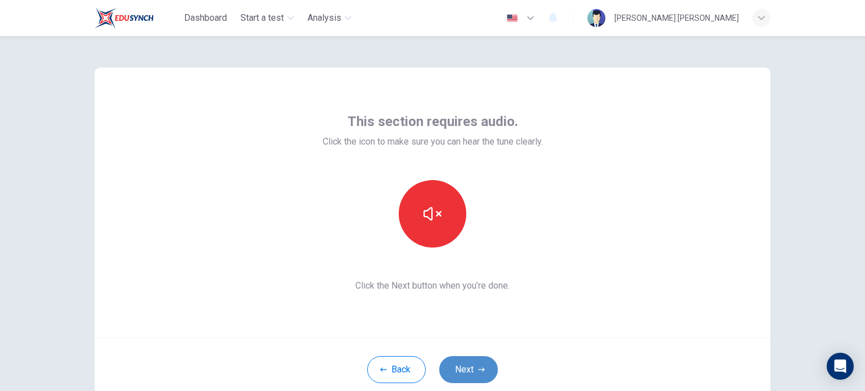
click at [470, 364] on button "Next" at bounding box center [468, 369] width 59 height 27
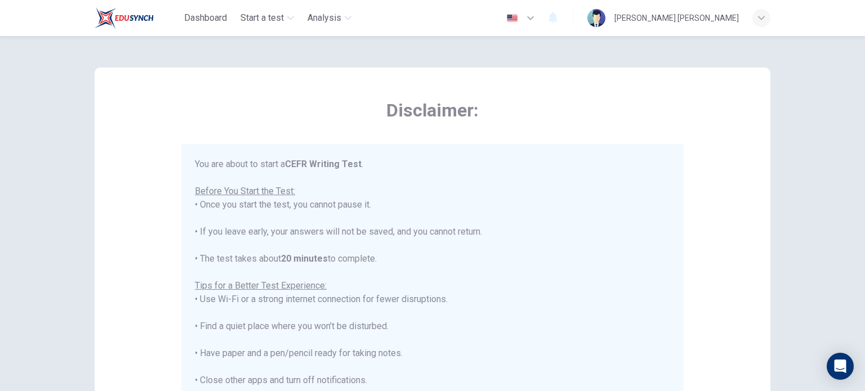
scroll to position [13, 0]
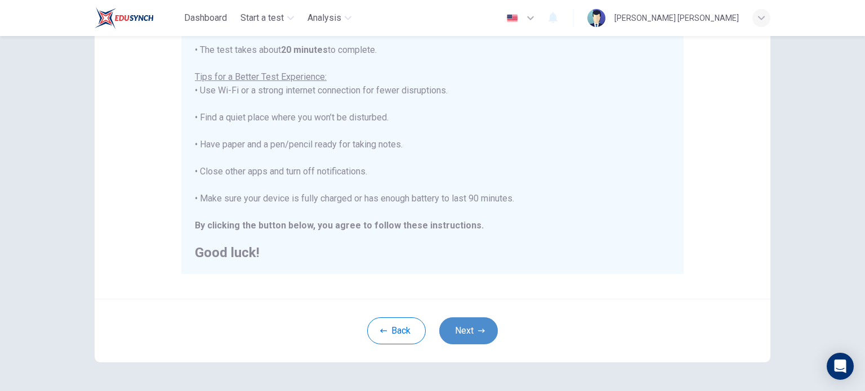
click at [468, 321] on button "Next" at bounding box center [468, 331] width 59 height 27
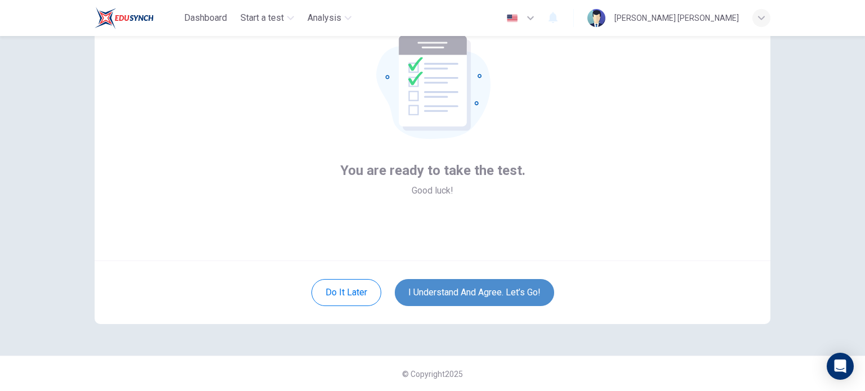
click at [483, 291] on button "I understand and agree. Let’s go!" at bounding box center [474, 292] width 159 height 27
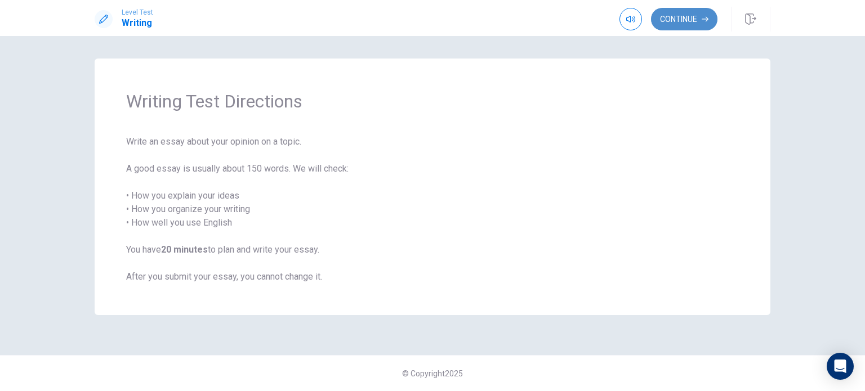
click at [691, 24] on button "Continue" at bounding box center [684, 19] width 66 height 23
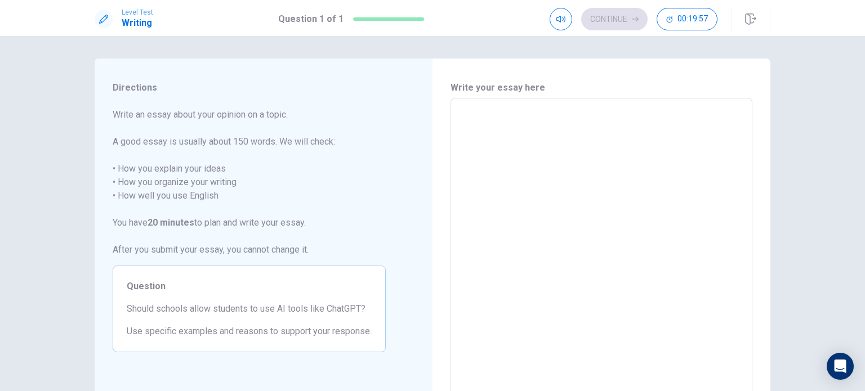
click at [591, 143] on textarea at bounding box center [601, 254] width 286 height 293
type textarea "N"
type textarea "x"
type textarea "No"
type textarea "x"
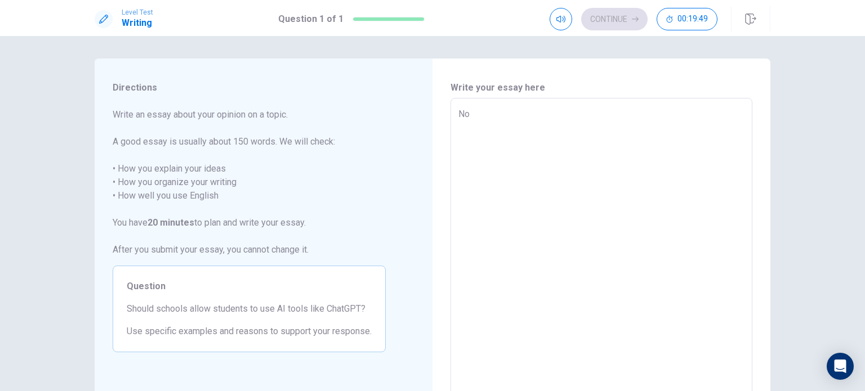
type textarea "Now"
type textarea "x"
type textarea "Nowa"
type textarea "x"
type textarea "Nowad"
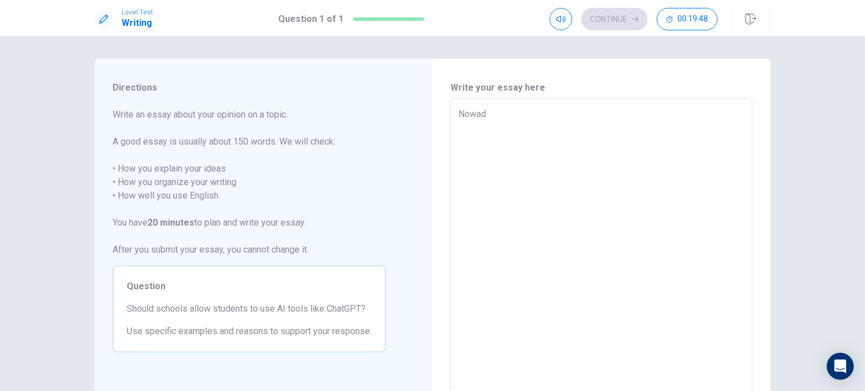
type textarea "x"
type textarea "Nowada"
type textarea "x"
type textarea "Nowadat"
type textarea "x"
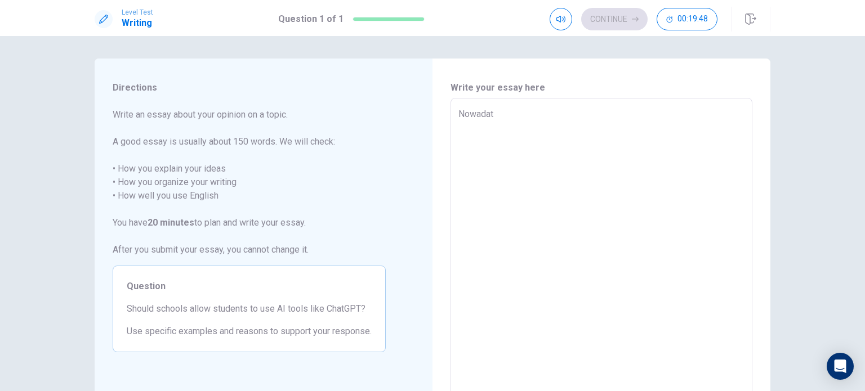
type textarea "Nowadats"
type textarea "x"
type textarea "Nowadat"
type textarea "x"
type textarea "Nowada"
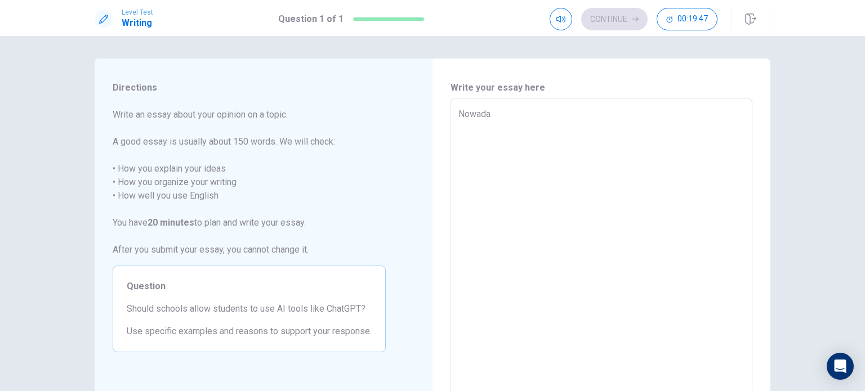
type textarea "x"
type textarea "Nowaday"
type textarea "x"
type textarea "Nowadays"
type textarea "x"
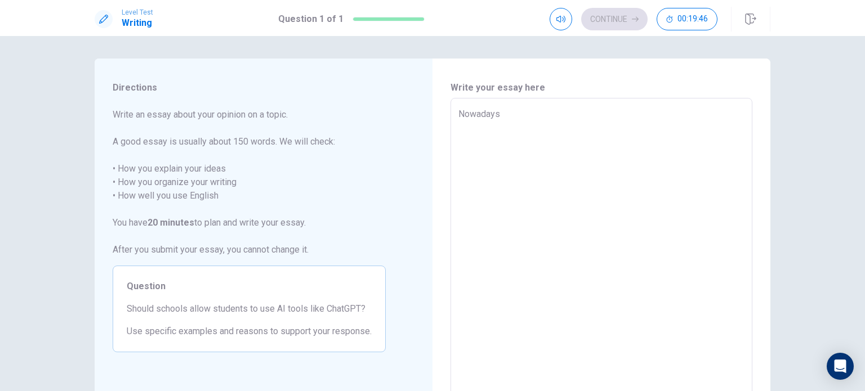
type textarea "Nowadays,"
type textarea "x"
type textarea "Nowadays,"
type textarea "x"
type textarea "Nowadays, A"
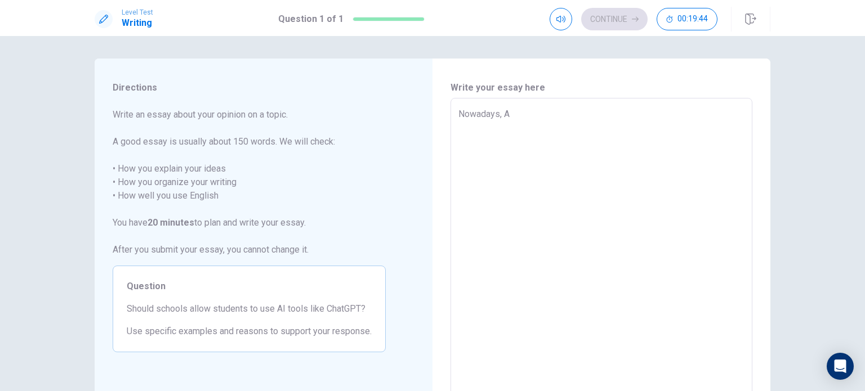
type textarea "x"
type textarea "Nowadays, Ai"
type textarea "x"
type textarea "Nowadays, Ai"
type textarea "x"
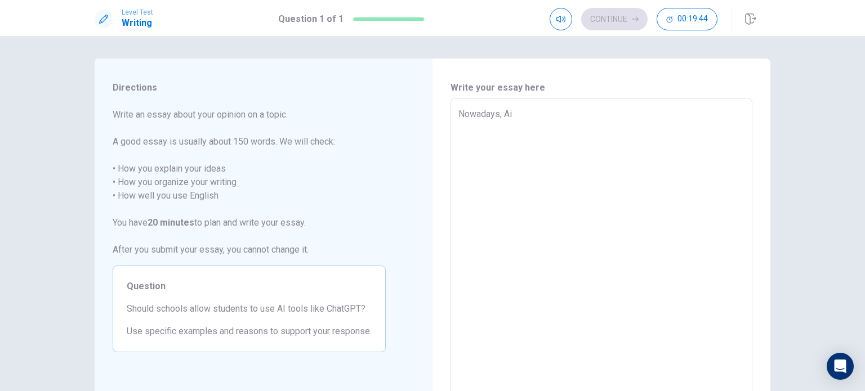
type textarea "Nowadays, Ai t"
type textarea "x"
type textarea "Nowadays, Ai to"
type textarea "x"
type textarea "Nowadays, Ai too"
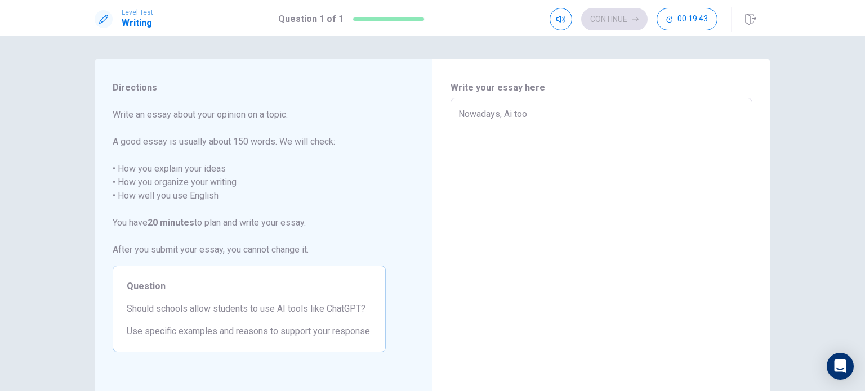
type textarea "x"
type textarea "Nowadays, Ai tool"
type textarea "x"
type textarea "Nowadays, Ai tools"
type textarea "x"
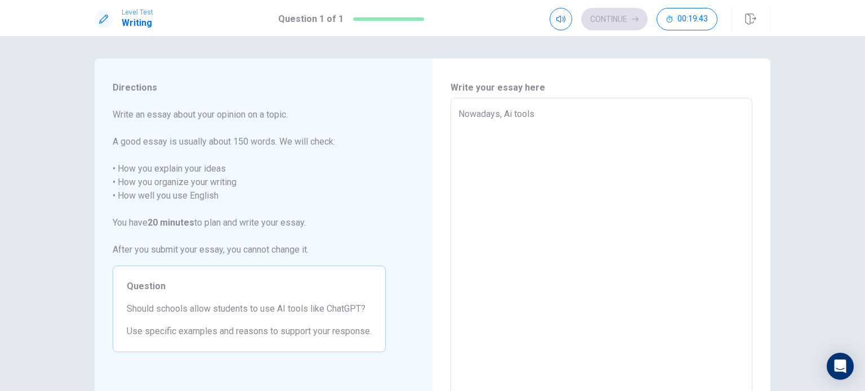
type textarea "Nowadays, Ai tools"
type textarea "x"
type textarea "Nowadays, Ai tools l"
type textarea "x"
type textarea "Nowadays, Ai tools"
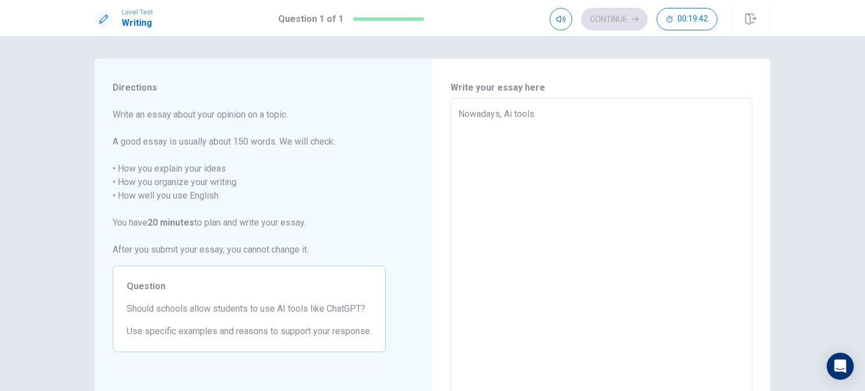
type textarea "x"
type textarea "Nowadays, Ai tools"
type textarea "x"
type textarea "Nowadays, Ai tool"
type textarea "x"
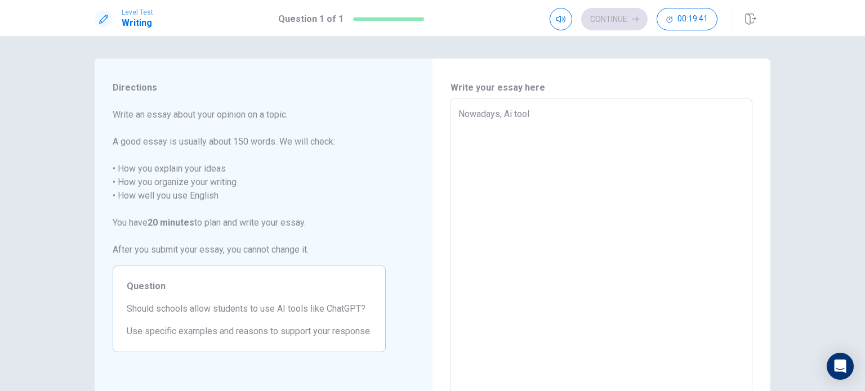
type textarea "Nowadays, Ai too"
type textarea "x"
type textarea "Nowadays, Ai to"
type textarea "x"
type textarea "Nowadays, Ai t"
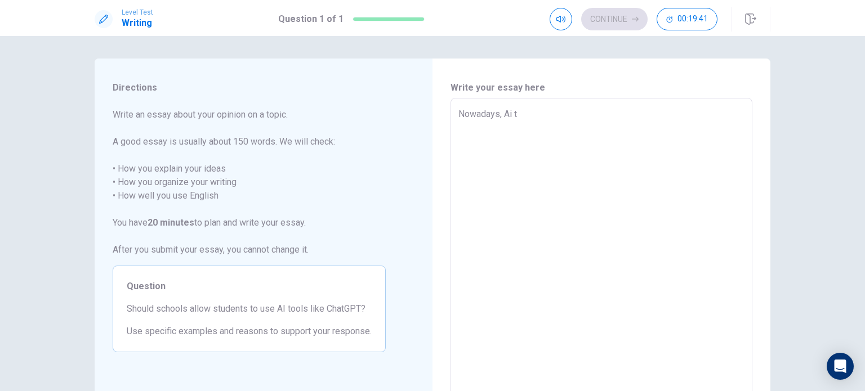
type textarea "x"
type textarea "Nowadays, Ai"
type textarea "x"
type textarea "Nowadays, Ai"
type textarea "x"
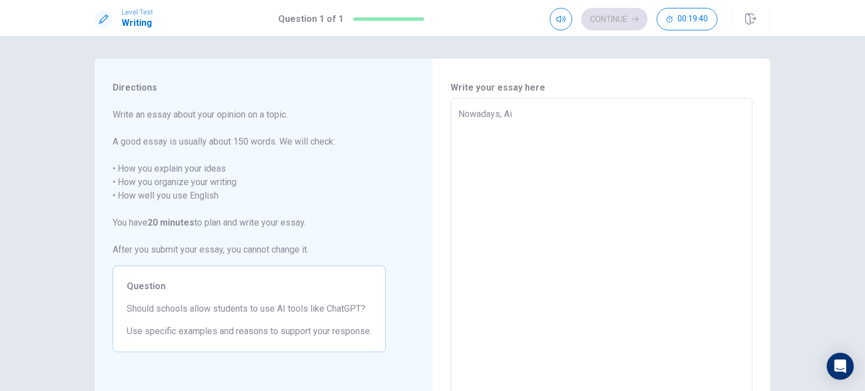
type textarea "Nowadays, A"
type textarea "x"
type textarea "Nowadays, AI"
type textarea "x"
type textarea "Nowadays, AI"
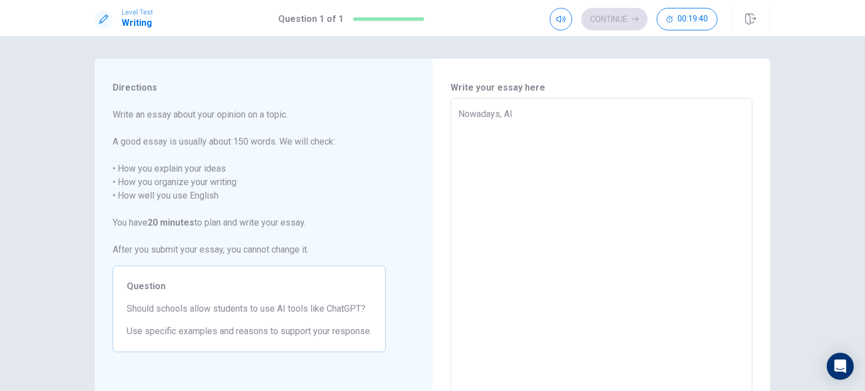
type textarea "x"
type textarea "Nowadays, AI t"
type textarea "x"
type textarea "Nowadays, AI to"
type textarea "x"
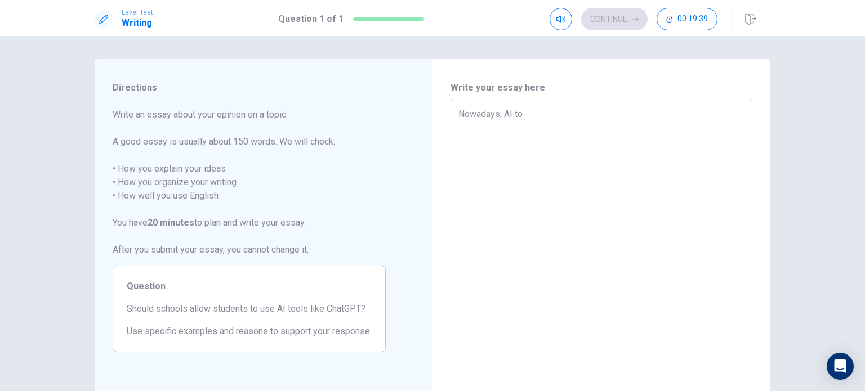
type textarea "Nowadays, AI too"
type textarea "x"
type textarea "Nowadays, AI tool"
type textarea "x"
type textarea "Nowadays, AI tools"
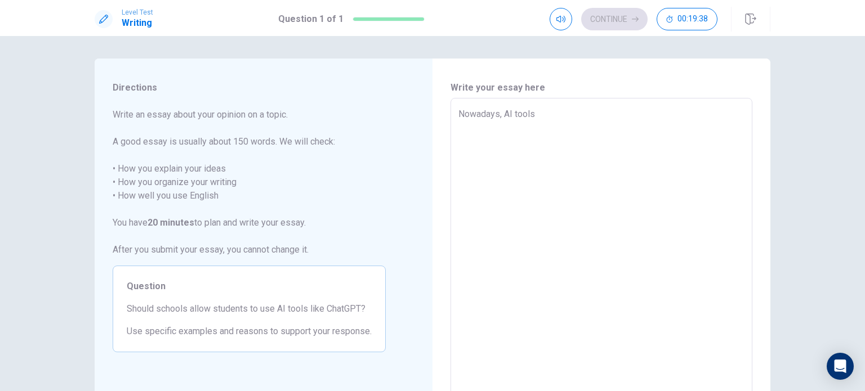
type textarea "x"
type textarea "Nowadays, AI tools"
type textarea "x"
type textarea "Nowadays, AI tools l"
type textarea "x"
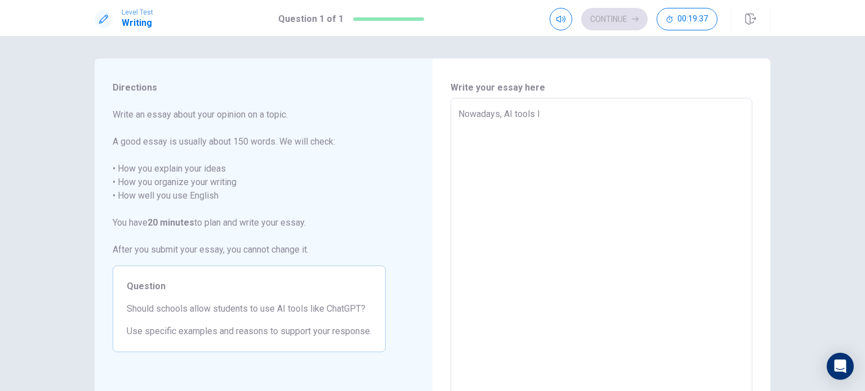
type textarea "Nowadays, AI tools li"
type textarea "x"
type textarea "Nowadays, AI tools lik"
type textarea "x"
type textarea "Nowadays, AI tools like"
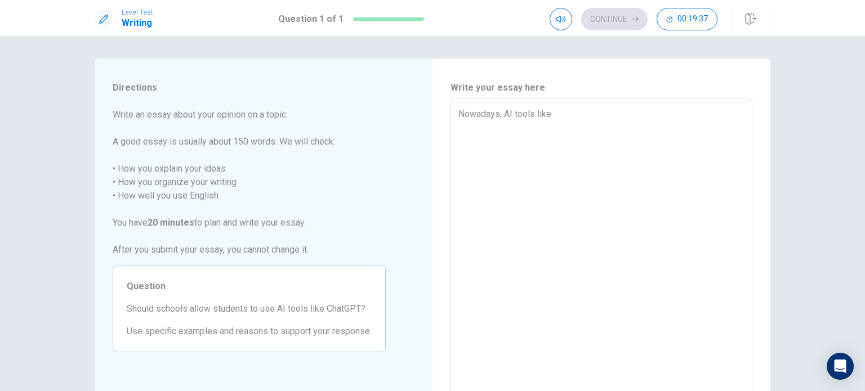
type textarea "x"
type textarea "Nowadays, AI tools like"
type textarea "x"
type textarea "Nowadays, AI tools like C"
type textarea "x"
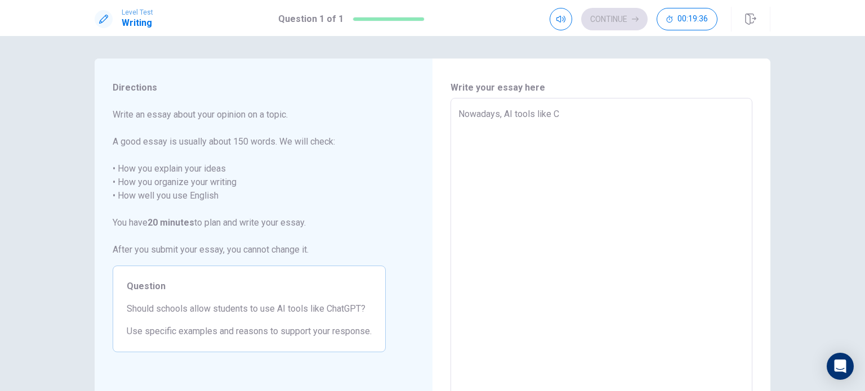
type textarea "Nowadays, AI tools like Ch"
type textarea "x"
type textarea "Nowadays, AI tools like Cha"
type textarea "x"
type textarea "Nowadays, AI tools like Chat"
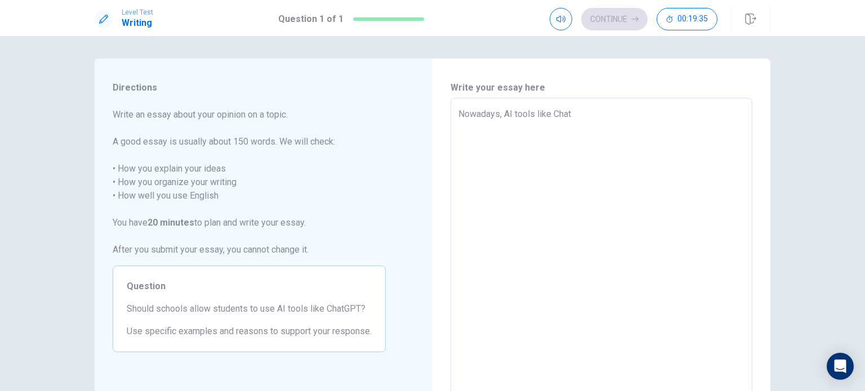
type textarea "x"
type textarea "Nowadays, AI tools like ChatG"
type textarea "x"
type textarea "Nowadays, AI tools like ChatGP"
type textarea "x"
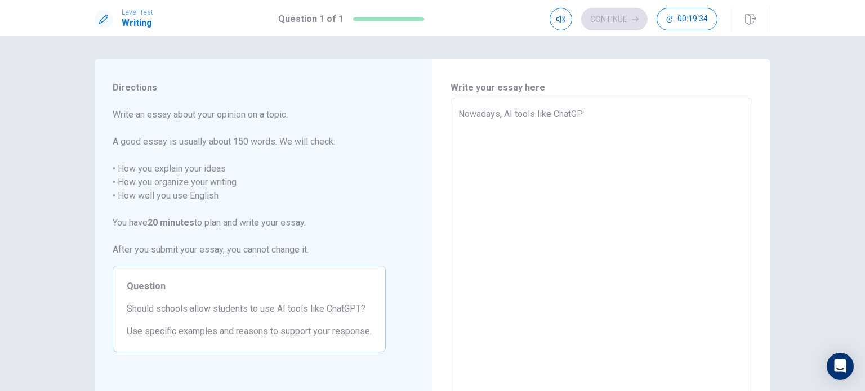
type textarea "Nowadays, AI tools like ChatGPT"
type textarea "x"
type textarea "Nowadays, AI tools like ChatGPT"
type textarea "x"
type textarea "Nowadays, AI tools like ChatGPT h"
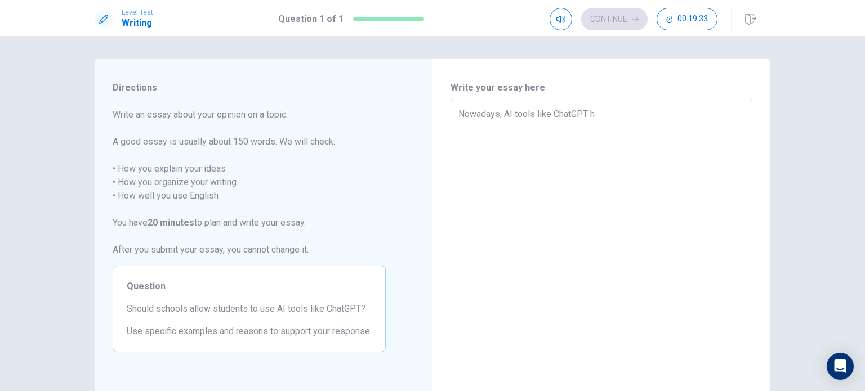
type textarea "x"
type textarea "Nowadays, AI tools like ChatGPT ha"
type textarea "x"
type textarea "Nowadays, AI tools like ChatGPT has"
type textarea "x"
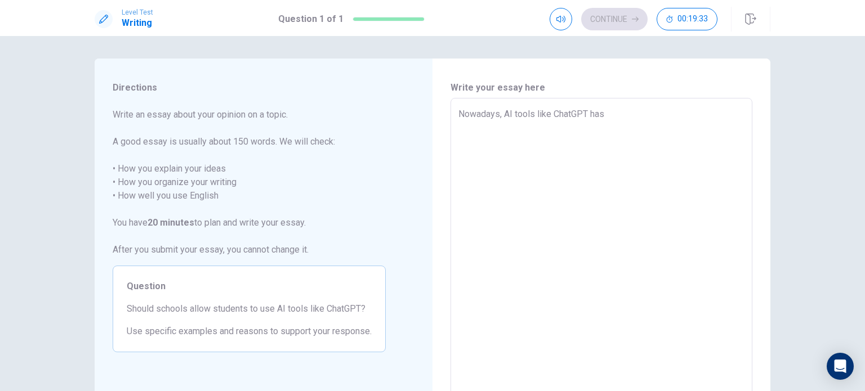
type textarea "Nowadays, AI tools like ChatGPT has"
type textarea "x"
type textarea "Nowadays, AI tools like ChatGPT has b"
type textarea "x"
type textarea "Nowadays, AI tools like ChatGPT has be"
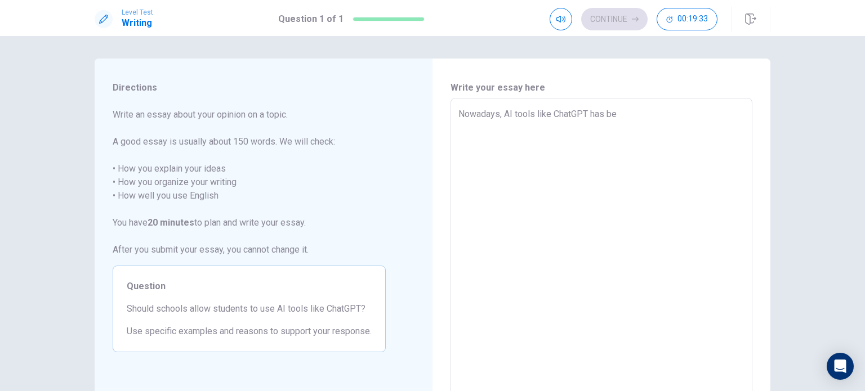
type textarea "x"
type textarea "Nowadays, AI tools like ChatGPT has bec"
type textarea "x"
type textarea "Nowadays, AI tools like ChatGPT has beco"
type textarea "x"
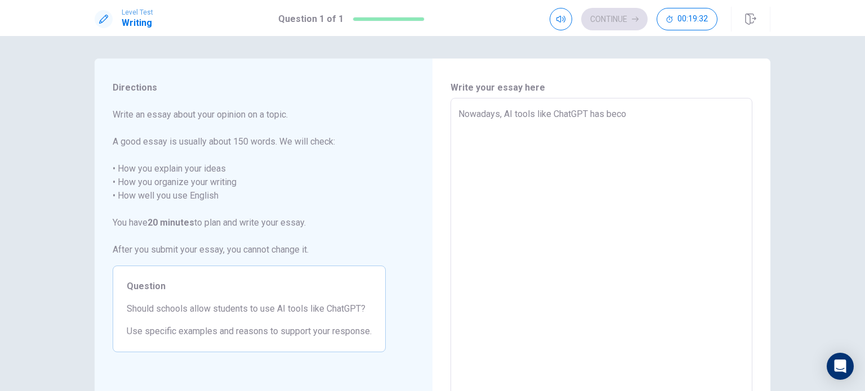
type textarea "Nowadays, AI tools like ChatGPT has becom"
type textarea "x"
type textarea "Nowadays, AI tools like ChatGPT has become"
type textarea "x"
type textarea "Nowadays, AI tools like ChatGPT has become"
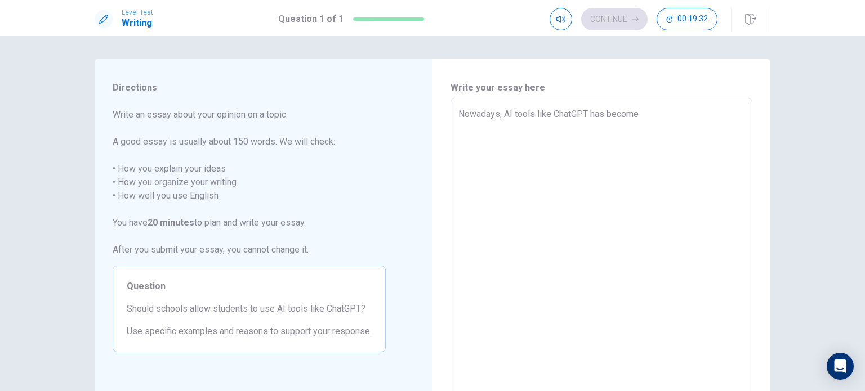
type textarea "x"
type textarea "Nowadays, AI tools like ChatGPT has become a"
type textarea "x"
type textarea "Nowadays, AI tools like ChatGPT has become a"
type textarea "x"
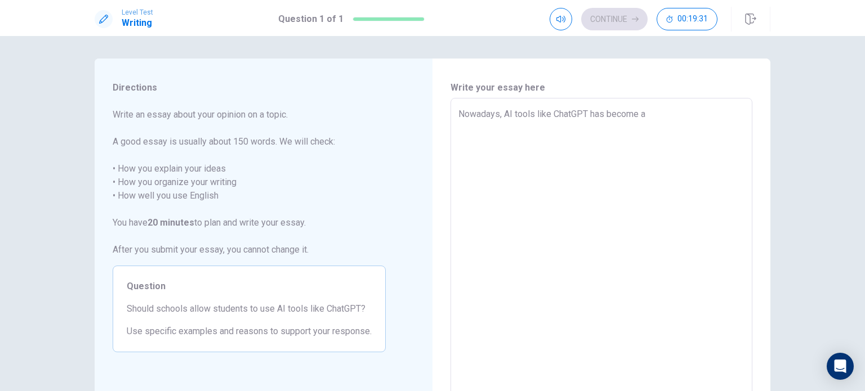
type textarea "Nowadays, AI tools like ChatGPT has become a b"
type textarea "x"
type textarea "Nowadays, AI tools like ChatGPT has become a bi"
type textarea "x"
type textarea "Nowadays, AI tools like ChatGPT has become a big"
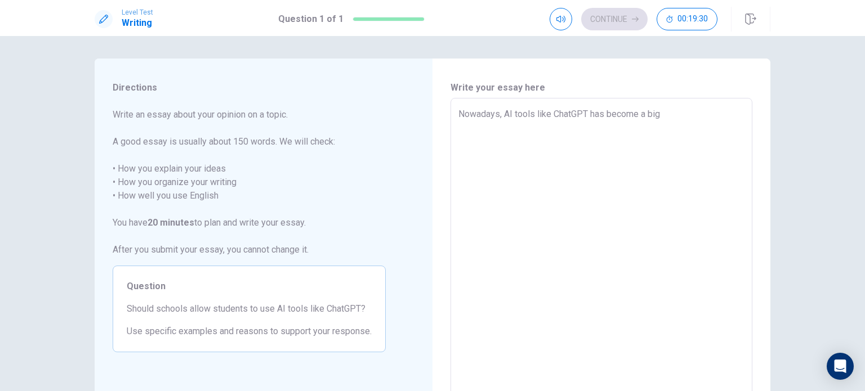
type textarea "x"
type textarea "Nowadays, AI tools like ChatGPT has become a bi"
type textarea "x"
type textarea "Nowadays, AI tools like ChatGPT has become a b"
type textarea "x"
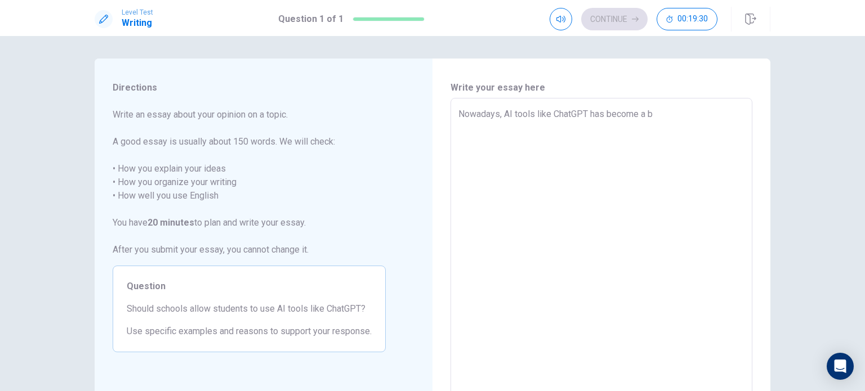
type textarea "Nowadays, AI tools like ChatGPT has become a"
type textarea "x"
type textarea "Nowadays, AI tools like ChatGPT has become a"
type textarea "x"
type textarea "Nowadays, AI tools like ChatGPT has become an"
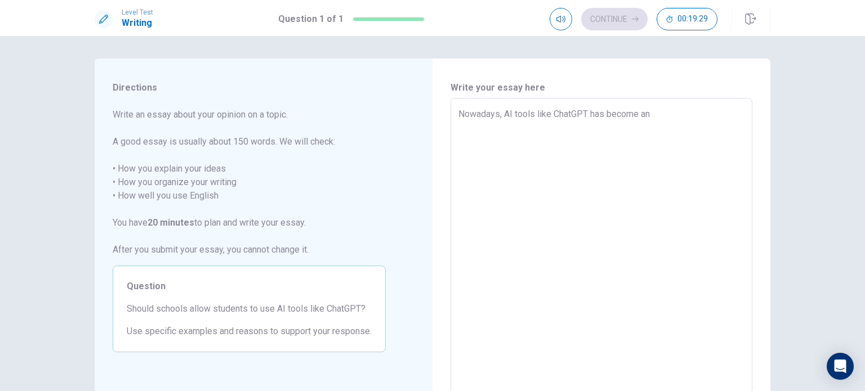
type textarea "x"
type textarea "Nowadays, AI tools like ChatGPT has become an"
type textarea "x"
type textarea "Nowadays, AI tools like ChatGPT has become an o"
type textarea "x"
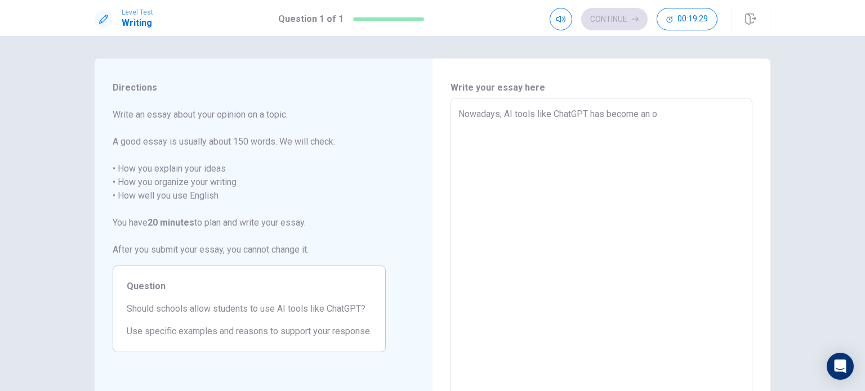
type textarea "Nowadays, AI tools like ChatGPT has become an on"
type textarea "x"
type textarea "Nowadays, AI tools like ChatGPT has become an ong"
type textarea "x"
type textarea "Nowadays, AI tools like ChatGPT has become an ongo"
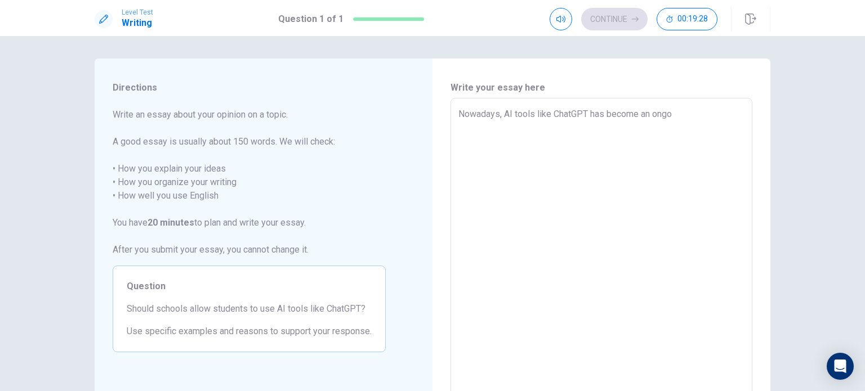
type textarea "x"
type textarea "Nowadays, AI tools like ChatGPT has become an ongoi"
type textarea "x"
type textarea "Nowadays, AI tools like ChatGPT has become an ongoin"
type textarea "x"
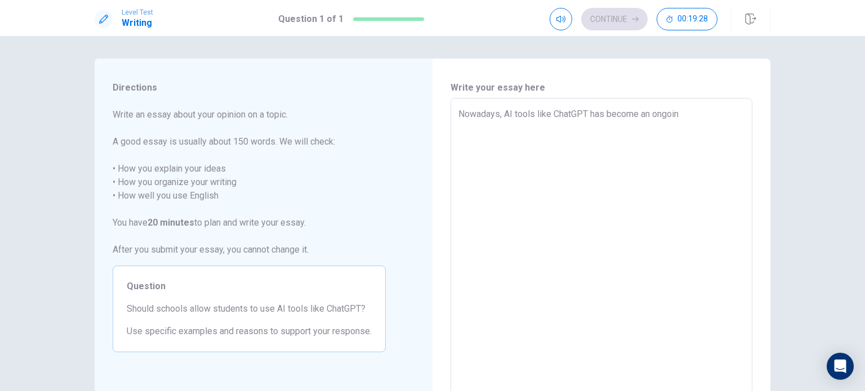
type textarea "Nowadays, AI tools like ChatGPT has become an ongoing"
type textarea "x"
type textarea "Nowadays, AI tools like ChatGPT has become an ongoing"
type textarea "x"
type textarea "Nowadays, AI tools like ChatGPT has become an ongoing c"
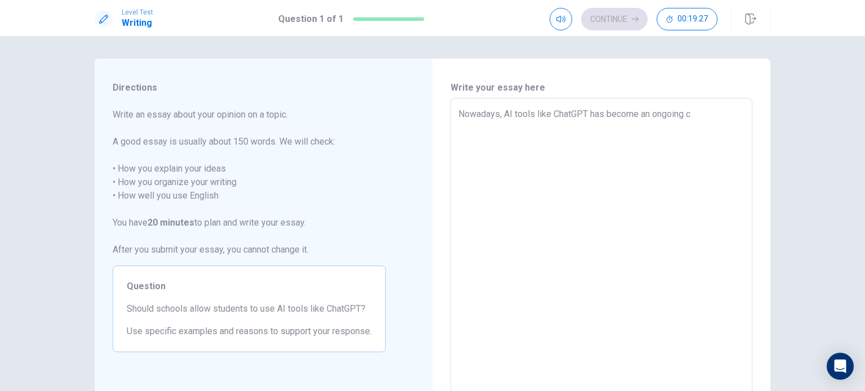
type textarea "x"
type textarea "Nowadays, AI tools like ChatGPT has become an ongoing co"
type textarea "x"
type textarea "Nowadays, AI tools like ChatGPT has become an ongoing con"
type textarea "x"
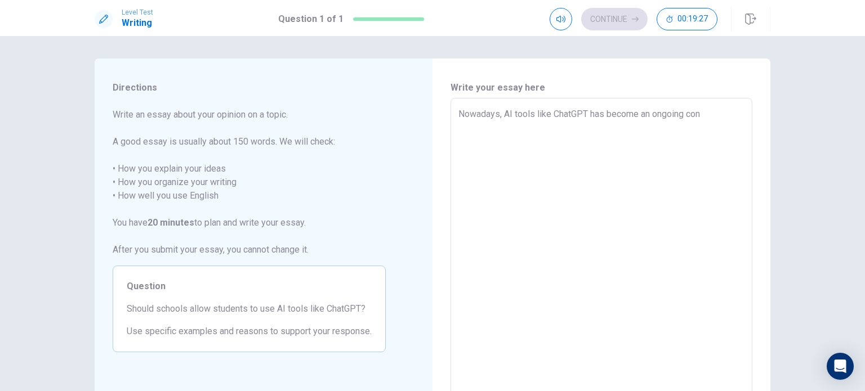
type textarea "Nowadays, AI tools like ChatGPT has become an ongoing conc"
type textarea "x"
type textarea "Nowadays, AI tools like ChatGPT has become an ongoing conce"
type textarea "x"
type textarea "Nowadays, AI tools like ChatGPT has become an ongoing concer"
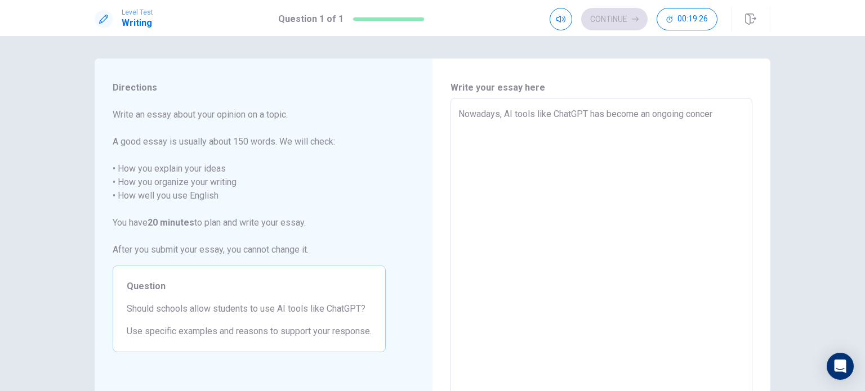
type textarea "x"
type textarea "Nowadays, AI tools like ChatGPT has become an ongoing concern"
type textarea "x"
type textarea "Nowadays, AI tools like ChatGPT has become an ongoing concern."
type textarea "x"
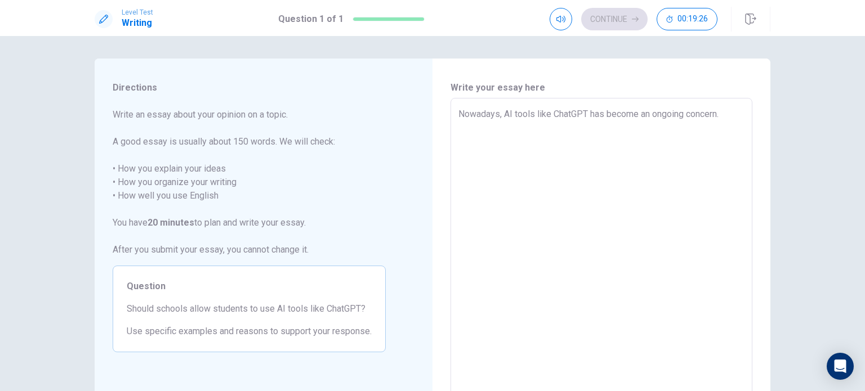
type textarea "Nowadays, AI tools like ChatGPT has become an ongoing concern."
type textarea "x"
type textarea "Nowadays, AI tools like ChatGPT has become an ongoing concern. I"
type textarea "x"
type textarea "Nowadays, AI tools like ChatGPT has become an ongoing concern. In"
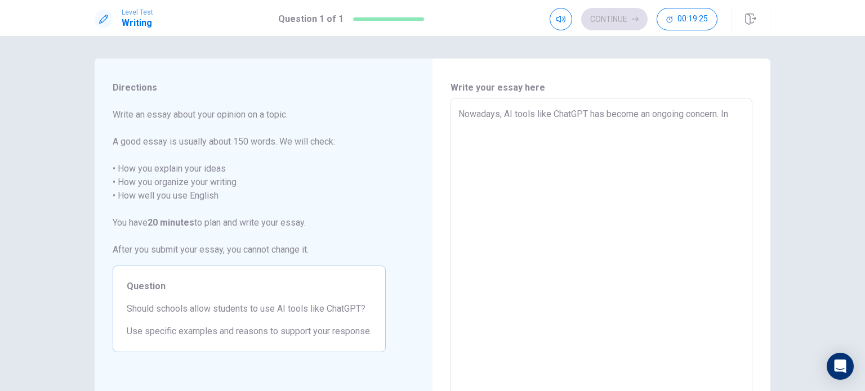
type textarea "x"
type textarea "Nowadays, AI tools like ChatGPT has become an ongoing concern. In"
type textarea "x"
type textarea "Nowadays, AI tools like ChatGPT has become an ongoing concern. In m"
type textarea "x"
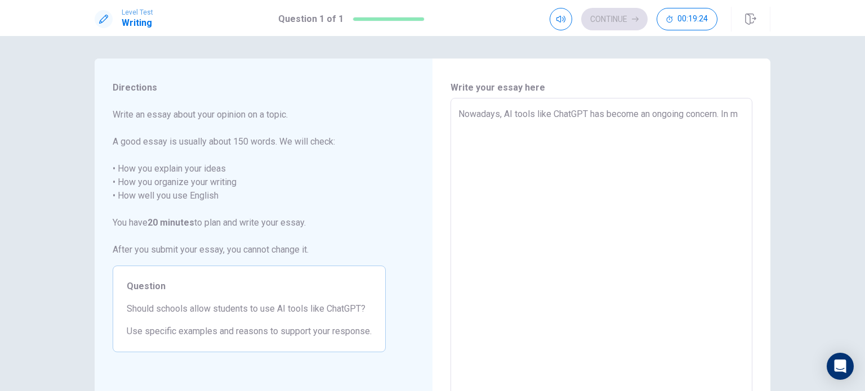
type textarea "Nowadays, AI tools like ChatGPT has become an ongoing concern. In my"
type textarea "x"
type textarea "Nowadays, AI tools like ChatGPT has become an ongoing concern. In my"
type textarea "x"
type textarea "Nowadays, AI tools like ChatGPT has become an ongoing concern. In my o"
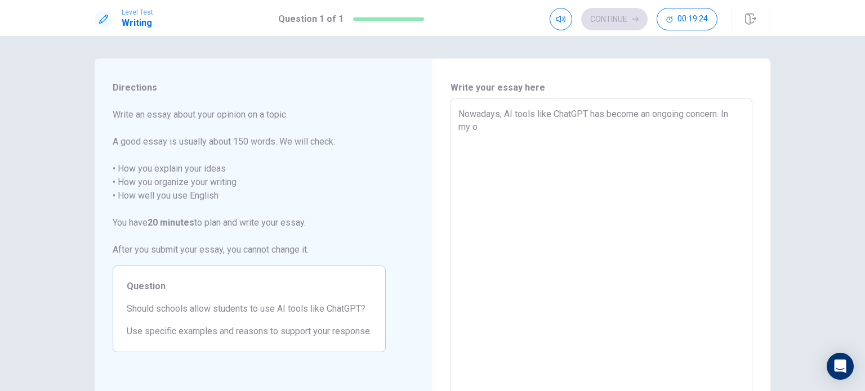
type textarea "x"
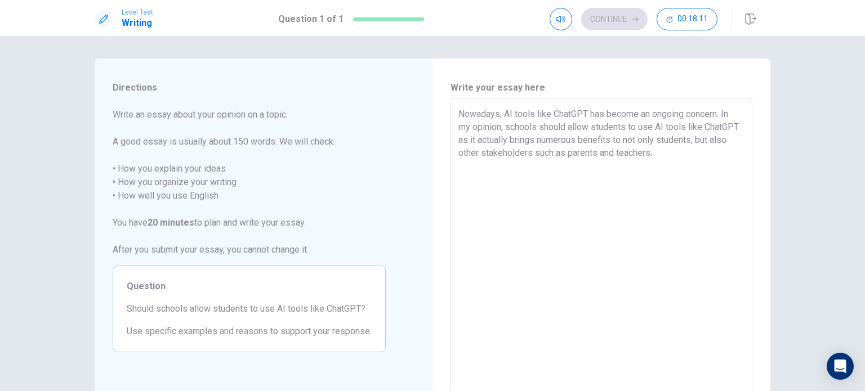
click at [694, 153] on textarea "Nowadays, AI tools like ChatGPT has become an ongoing concern. In my opinion, s…" at bounding box center [601, 254] width 286 height 293
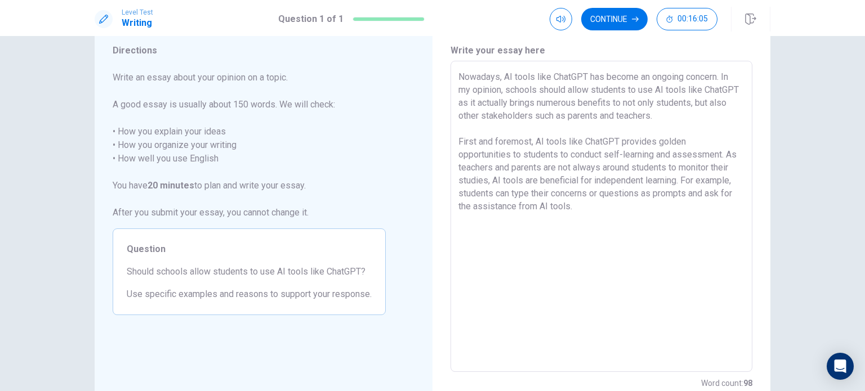
scroll to position [38, 0]
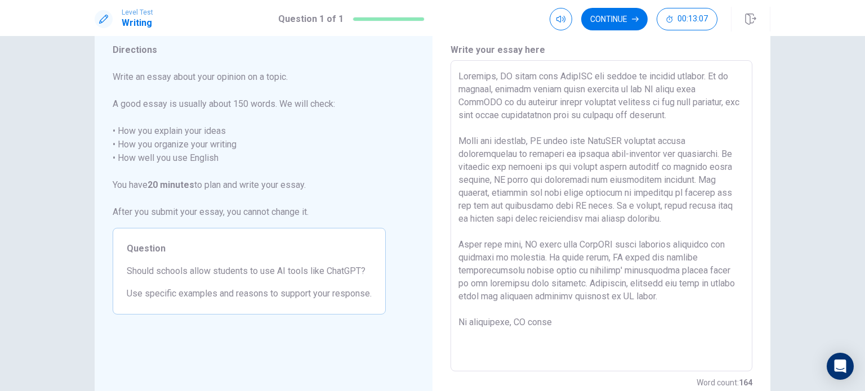
click at [700, 290] on textarea at bounding box center [601, 216] width 286 height 293
click at [718, 76] on textarea at bounding box center [601, 216] width 286 height 293
click at [658, 83] on textarea at bounding box center [601, 216] width 286 height 293
click at [718, 78] on textarea at bounding box center [601, 216] width 286 height 293
click at [520, 155] on textarea at bounding box center [601, 216] width 286 height 293
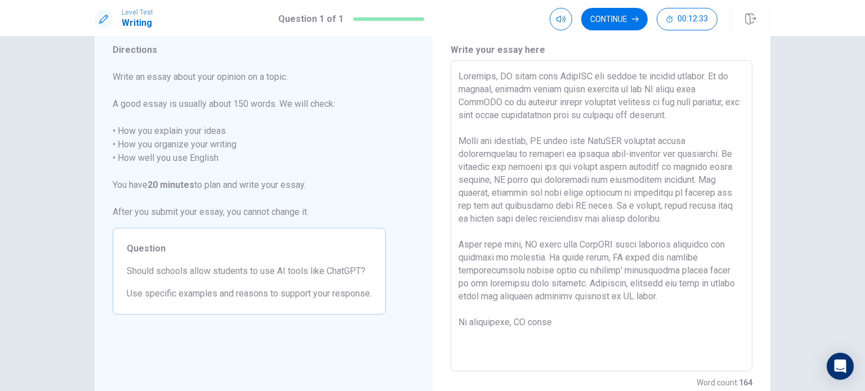
click at [538, 180] on textarea at bounding box center [601, 216] width 286 height 293
click at [586, 328] on textarea at bounding box center [601, 216] width 286 height 293
click at [592, 285] on textarea at bounding box center [601, 216] width 286 height 293
click at [656, 259] on textarea at bounding box center [601, 216] width 286 height 293
click at [506, 281] on textarea at bounding box center [601, 216] width 286 height 293
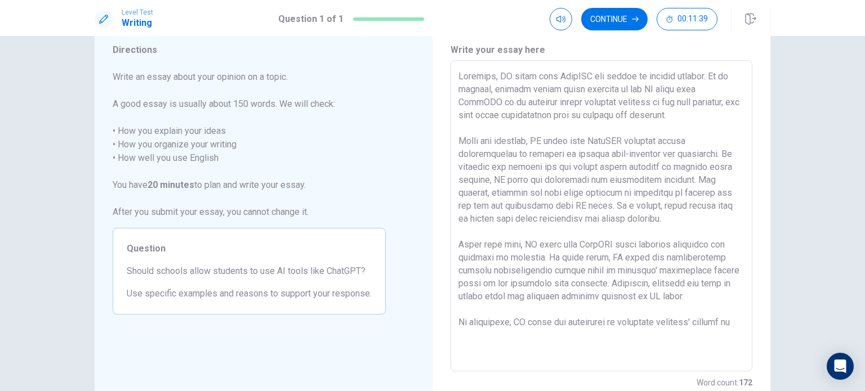
click at [615, 285] on textarea at bounding box center [601, 216] width 286 height 293
click at [625, 339] on textarea at bounding box center [601, 216] width 286 height 293
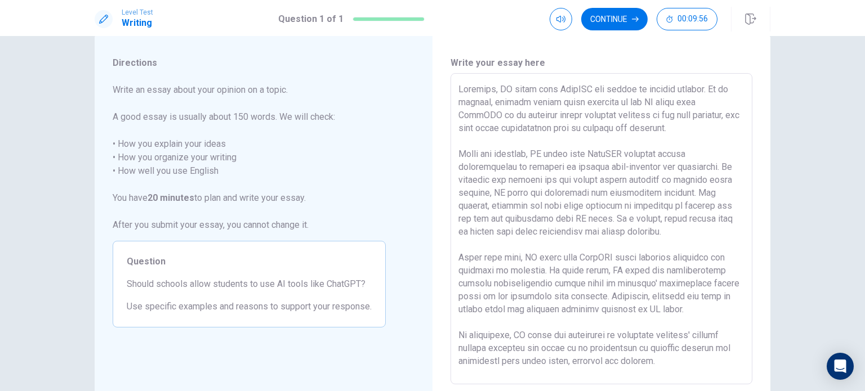
scroll to position [26, 0]
click at [705, 230] on textarea at bounding box center [601, 227] width 286 height 293
click at [615, 200] on textarea at bounding box center [601, 227] width 286 height 293
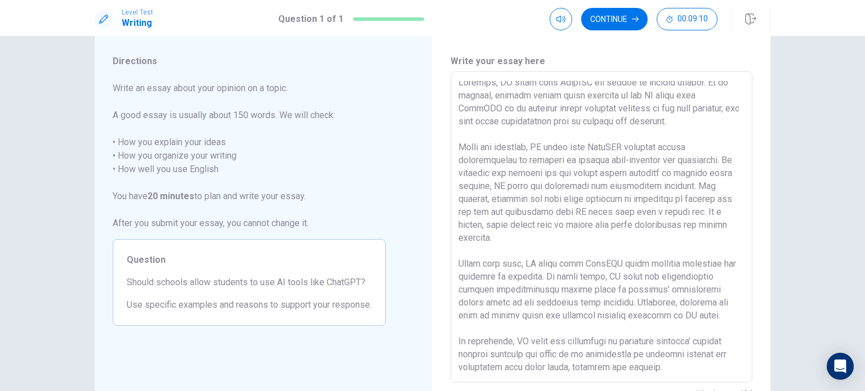
scroll to position [31, 0]
click at [691, 344] on textarea at bounding box center [601, 227] width 286 height 293
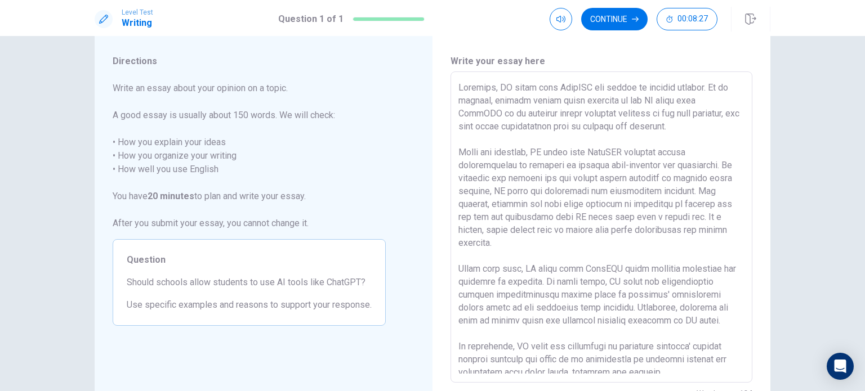
click at [560, 350] on textarea at bounding box center [601, 227] width 286 height 293
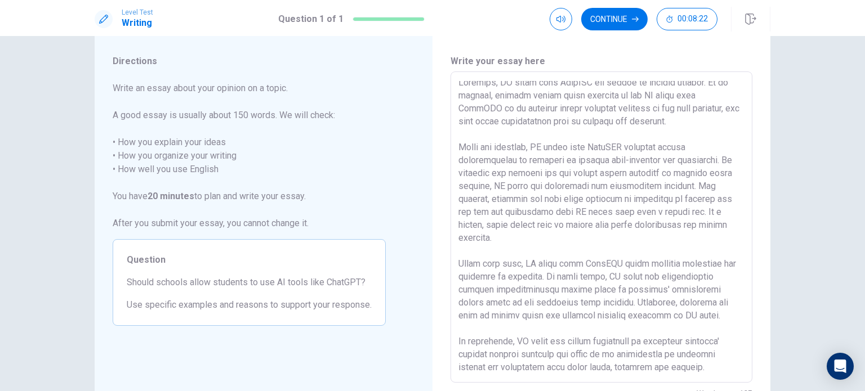
click at [720, 348] on textarea at bounding box center [601, 227] width 286 height 293
click at [720, 342] on textarea at bounding box center [601, 227] width 286 height 293
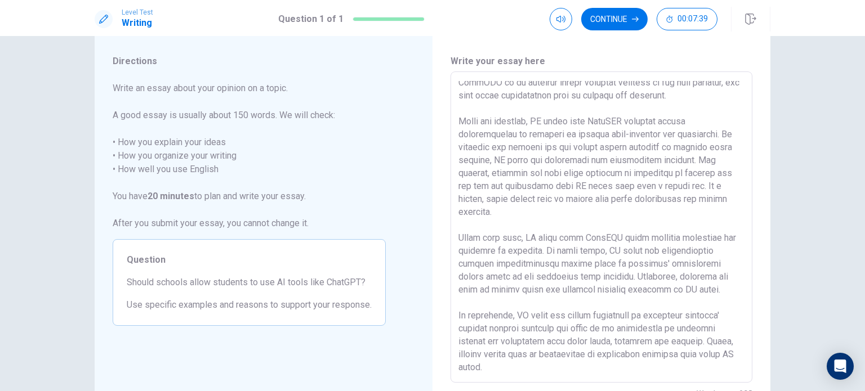
click at [627, 359] on textarea at bounding box center [601, 227] width 286 height 293
drag, startPoint x: 717, startPoint y: 357, endPoint x: 657, endPoint y: 360, distance: 59.7
click at [657, 360] on textarea at bounding box center [601, 227] width 286 height 293
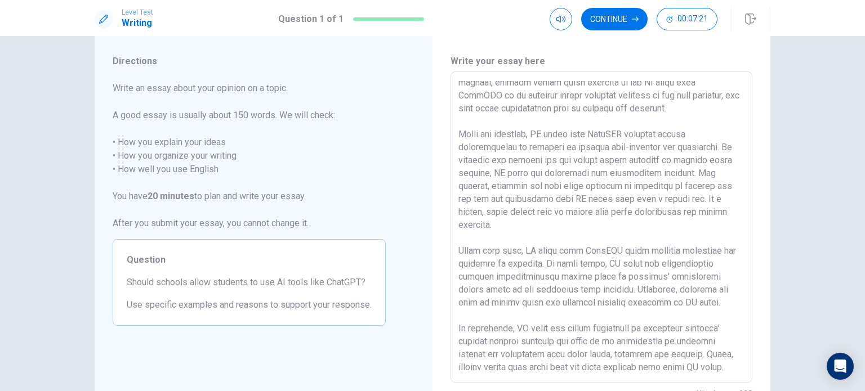
scroll to position [50, 0]
drag, startPoint x: 476, startPoint y: 369, endPoint x: 692, endPoint y: 338, distance: 218.3
click at [692, 338] on textarea at bounding box center [601, 227] width 286 height 293
click at [708, 363] on textarea at bounding box center [601, 227] width 286 height 293
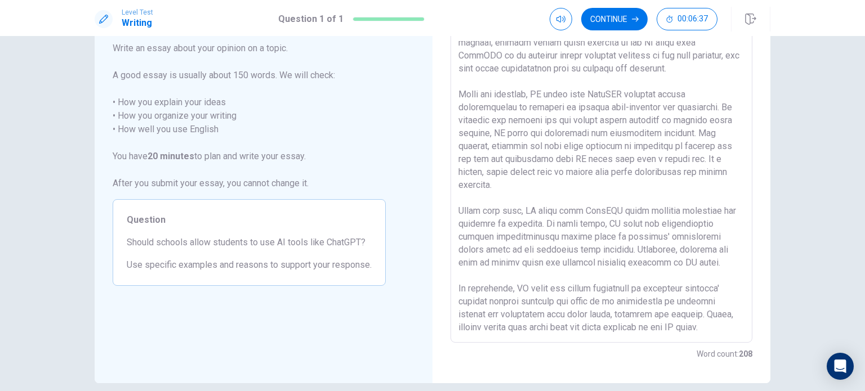
scroll to position [37, 0]
click at [612, 230] on textarea at bounding box center [601, 187] width 286 height 293
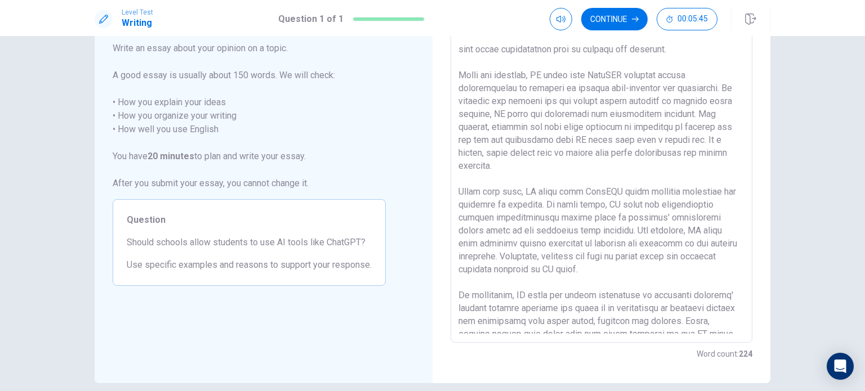
click at [621, 267] on textarea at bounding box center [601, 187] width 286 height 293
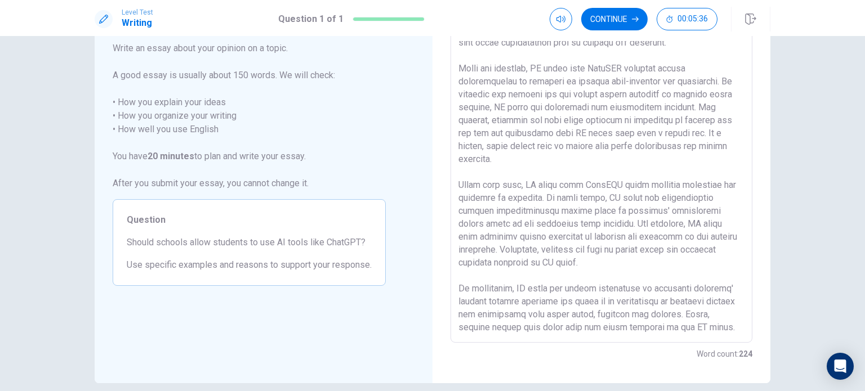
scroll to position [83, 0]
click at [579, 325] on textarea at bounding box center [601, 187] width 286 height 293
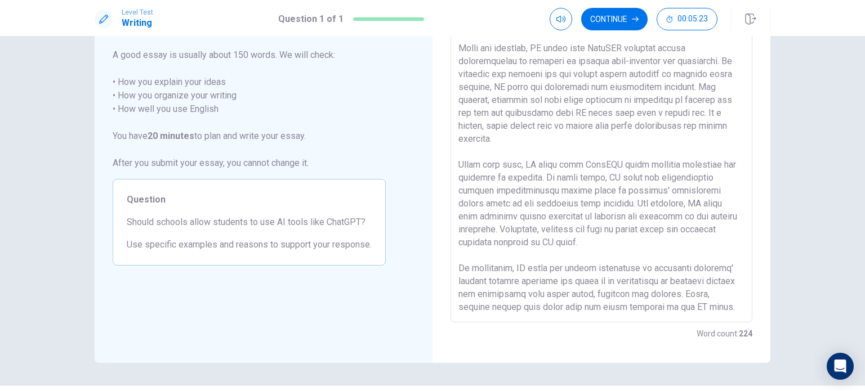
scroll to position [0, 0]
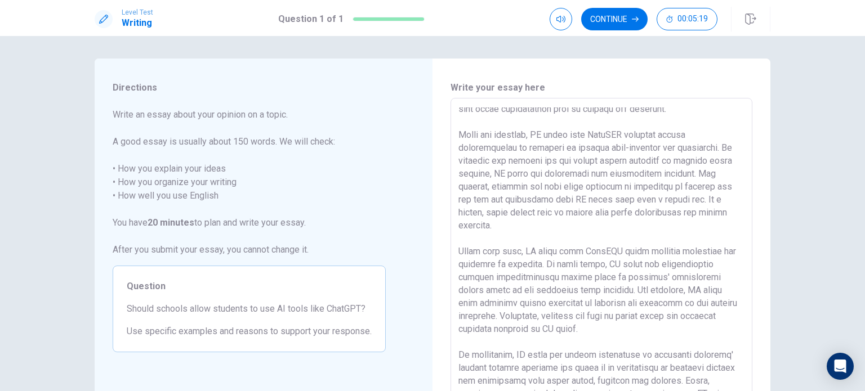
click at [506, 123] on textarea at bounding box center [601, 254] width 286 height 293
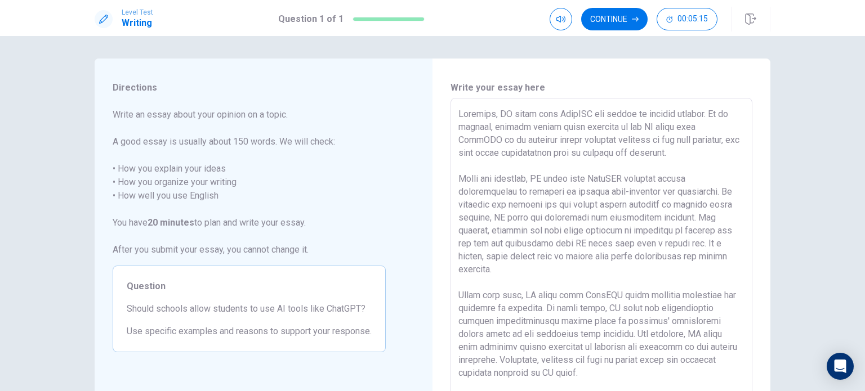
drag, startPoint x: 719, startPoint y: 115, endPoint x: 433, endPoint y: 115, distance: 285.4
click at [433, 115] on div "Write your essay here x ​ Word count : 224" at bounding box center [601, 254] width 338 height 391
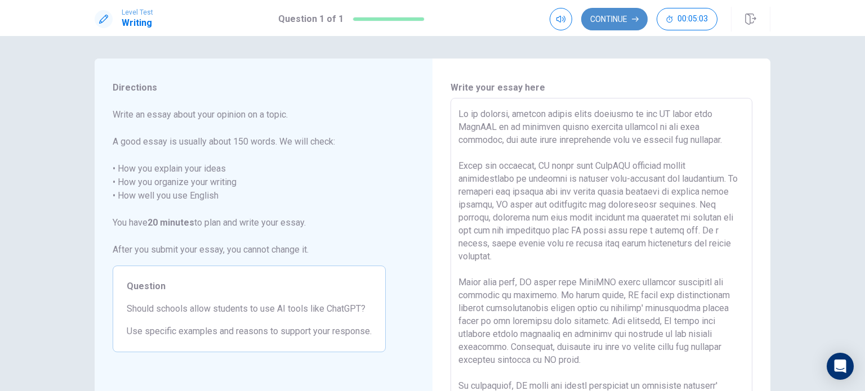
click at [610, 27] on button "Continue" at bounding box center [614, 19] width 66 height 23
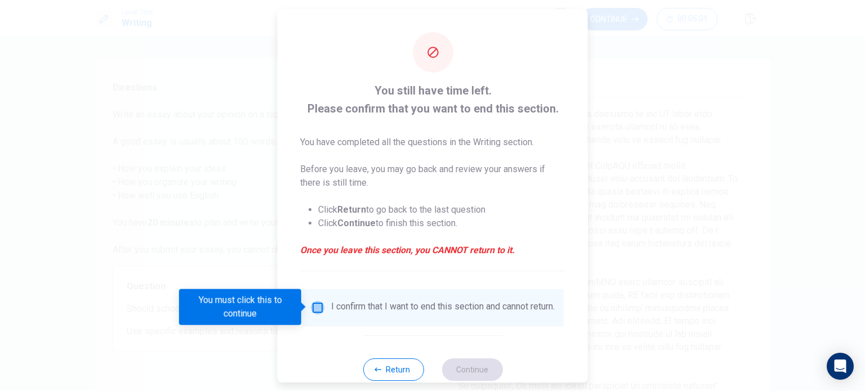
click at [320, 309] on input "You must click this to continue" at bounding box center [318, 308] width 14 height 14
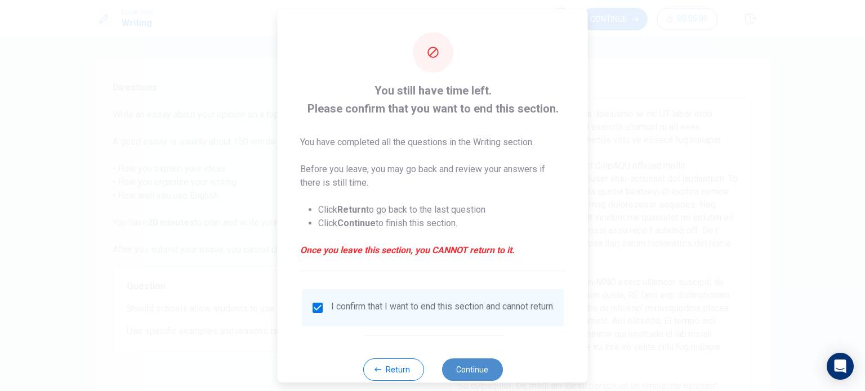
click at [457, 376] on button "Continue" at bounding box center [471, 369] width 61 height 23
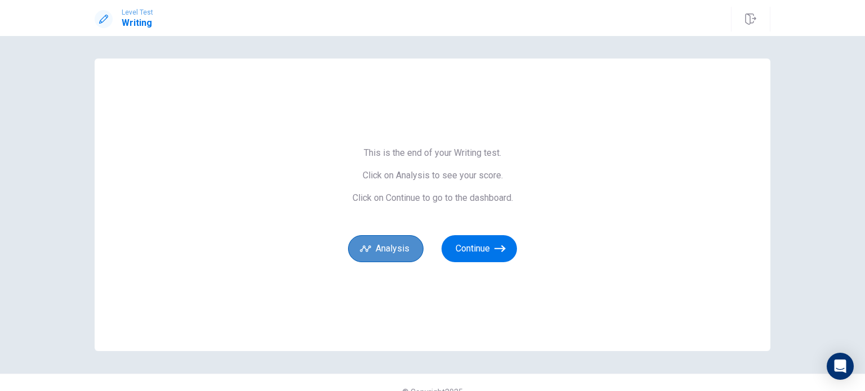
click at [401, 249] on button "Analysis" at bounding box center [385, 248] width 75 height 27
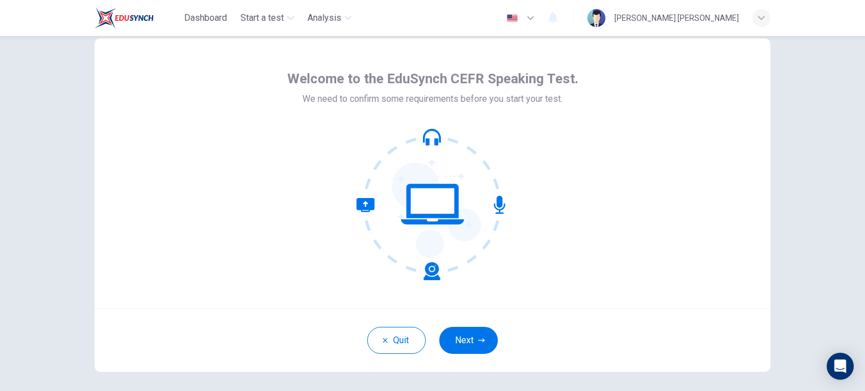
scroll to position [29, 0]
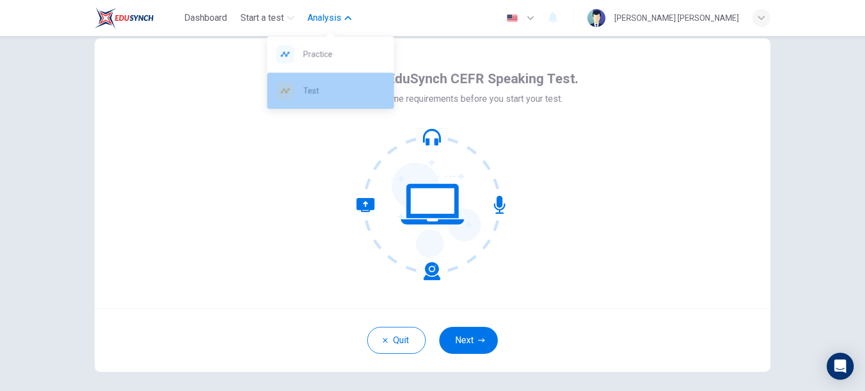
click at [328, 99] on div "Test" at bounding box center [330, 91] width 127 height 36
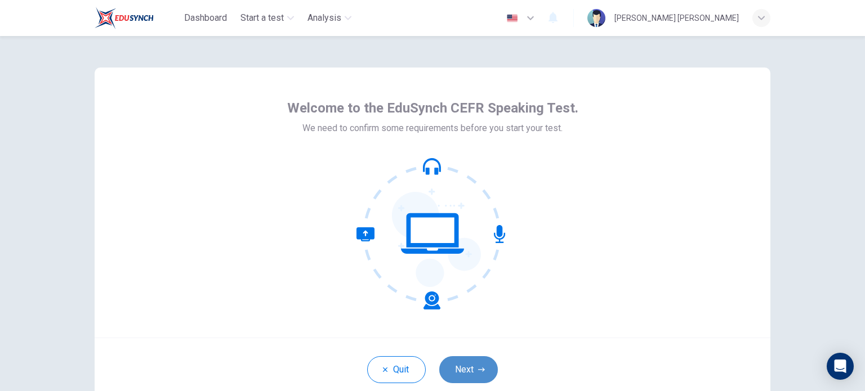
click at [483, 366] on button "Next" at bounding box center [468, 369] width 59 height 27
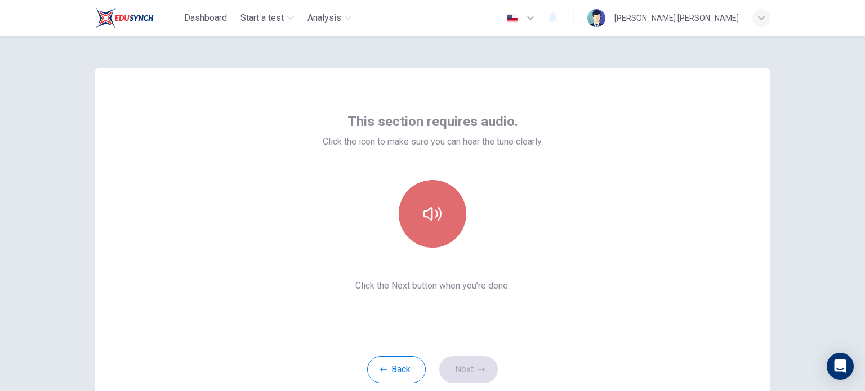
click at [424, 220] on icon "button" at bounding box center [432, 214] width 18 height 18
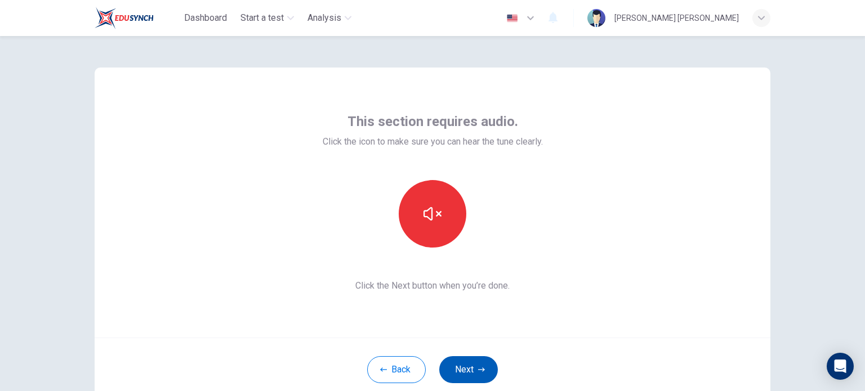
click at [480, 363] on button "Next" at bounding box center [468, 369] width 59 height 27
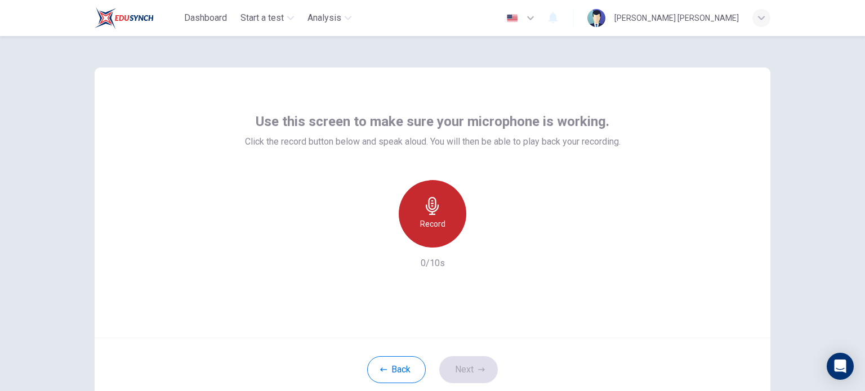
click at [428, 234] on div "Record" at bounding box center [433, 214] width 68 height 68
click at [428, 234] on div "Stop" at bounding box center [433, 214] width 68 height 68
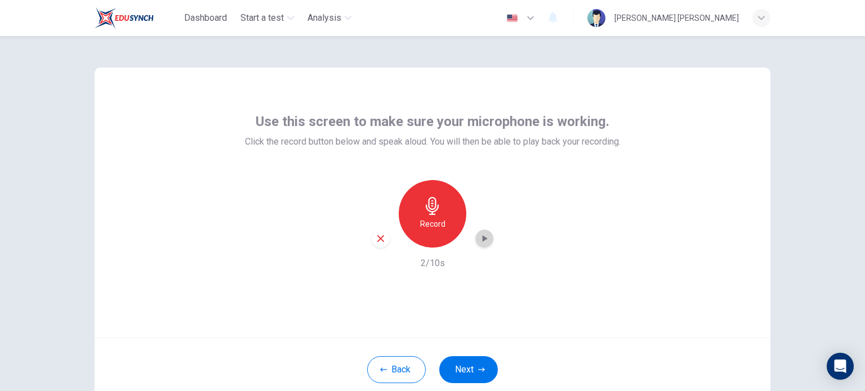
click at [479, 243] on icon "button" at bounding box center [484, 238] width 11 height 11
click at [381, 239] on icon "button" at bounding box center [381, 239] width 10 height 10
click at [406, 366] on button "Back" at bounding box center [396, 369] width 59 height 27
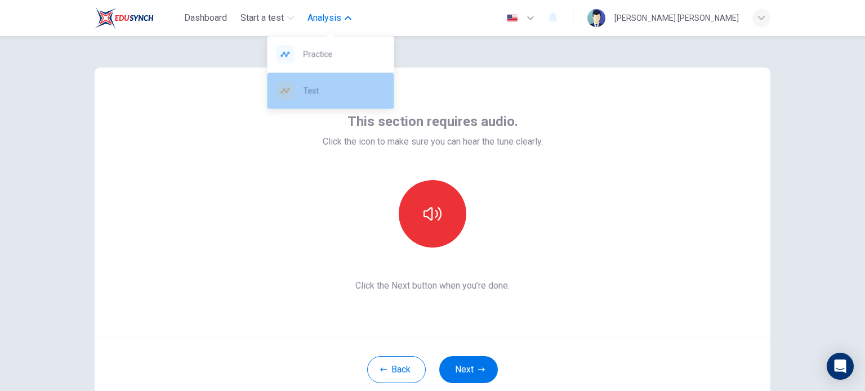
click at [342, 101] on div "Test" at bounding box center [330, 91] width 127 height 36
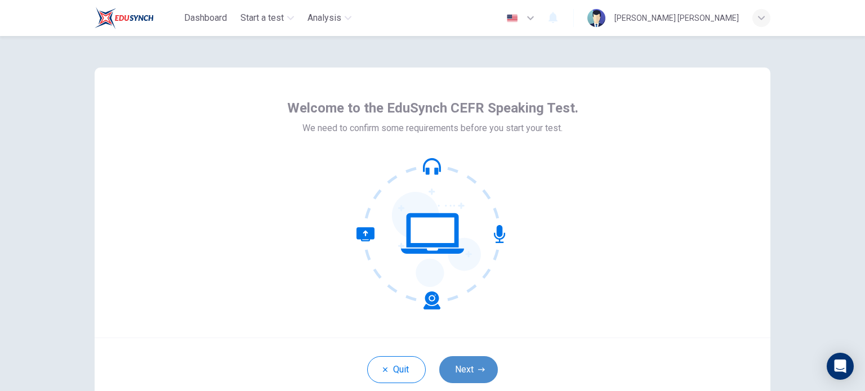
click at [479, 361] on button "Next" at bounding box center [468, 369] width 59 height 27
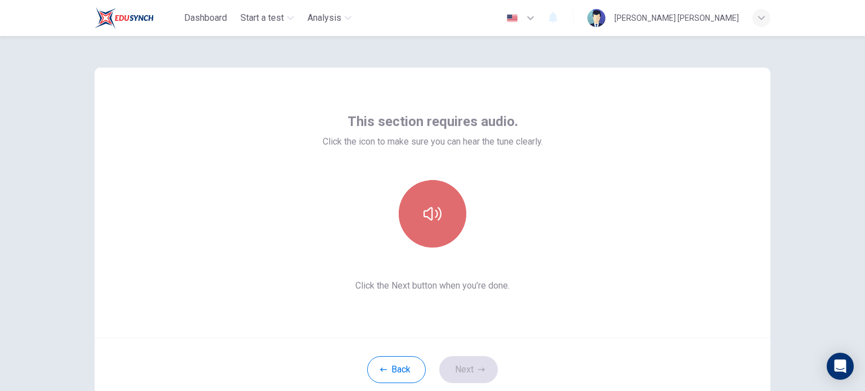
click at [417, 216] on button "button" at bounding box center [433, 214] width 68 height 68
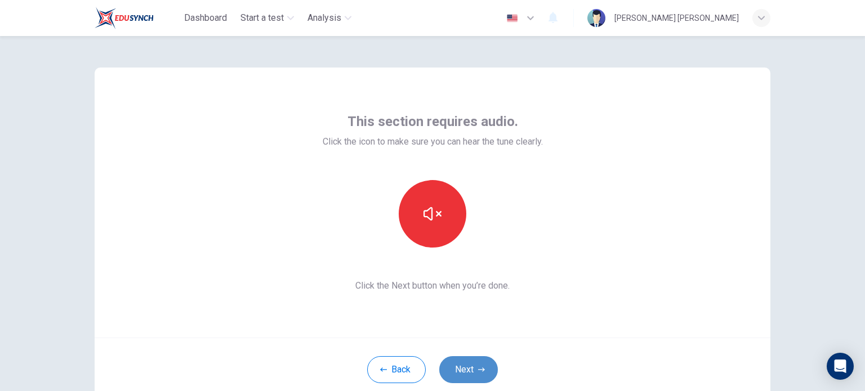
click at [459, 373] on button "Next" at bounding box center [468, 369] width 59 height 27
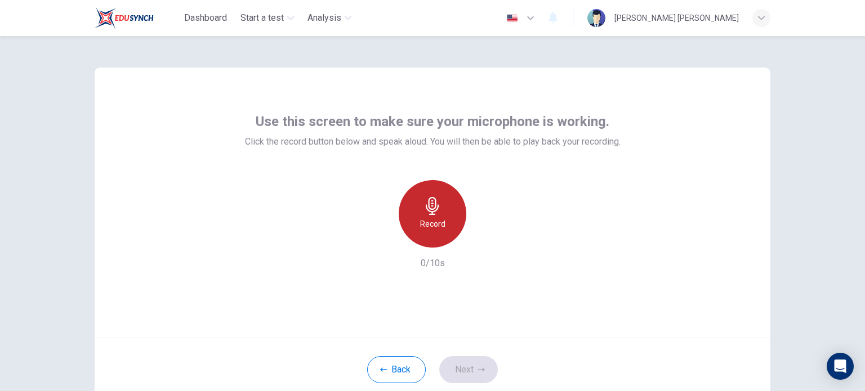
click at [426, 214] on icon "button" at bounding box center [432, 206] width 18 height 18
click at [435, 223] on h6 "Stop" at bounding box center [432, 224] width 17 height 14
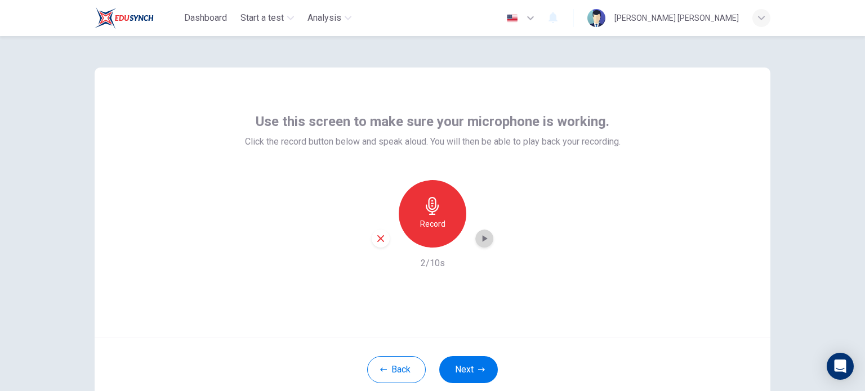
click at [481, 240] on icon "button" at bounding box center [484, 238] width 11 height 11
click at [383, 240] on div "button" at bounding box center [381, 239] width 18 height 18
click at [484, 362] on button "Next" at bounding box center [468, 369] width 59 height 27
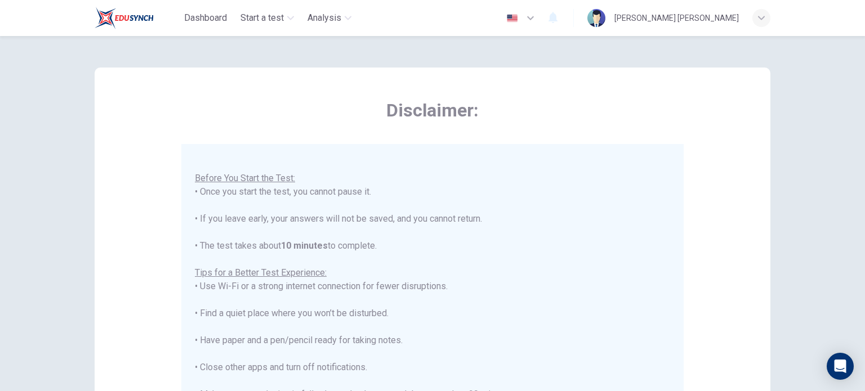
scroll to position [234, 0]
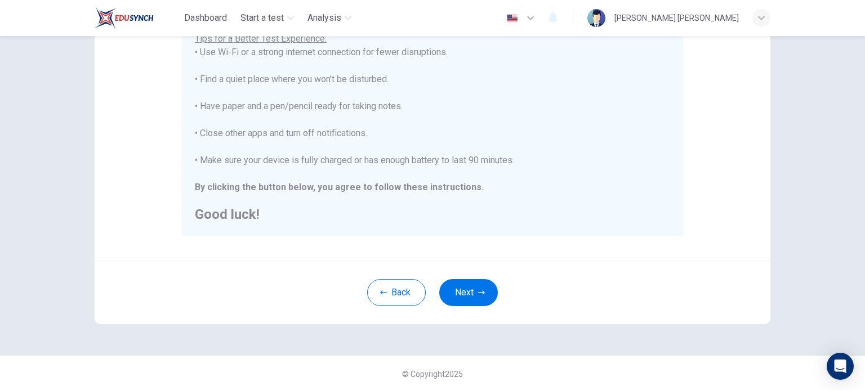
click at [457, 314] on div "Back Next" at bounding box center [433, 293] width 676 height 64
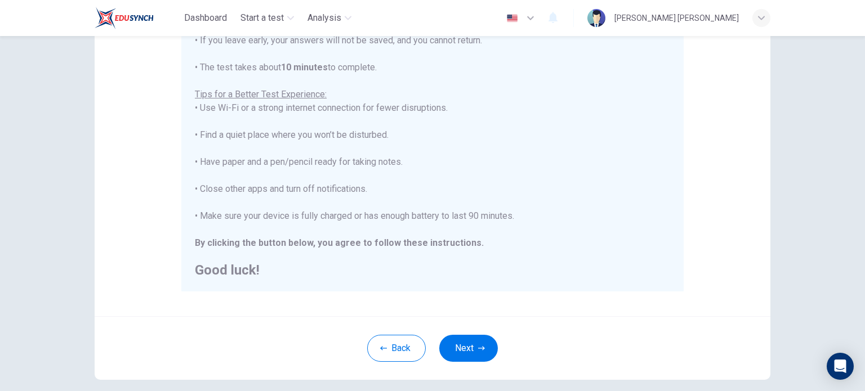
scroll to position [228, 0]
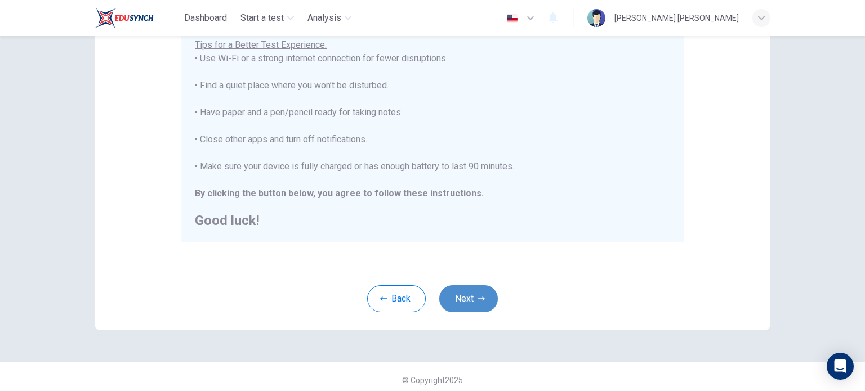
click at [467, 295] on button "Next" at bounding box center [468, 298] width 59 height 27
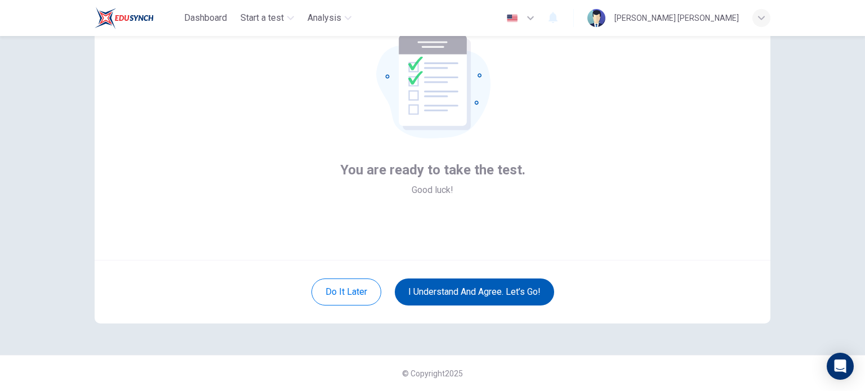
scroll to position [77, 0]
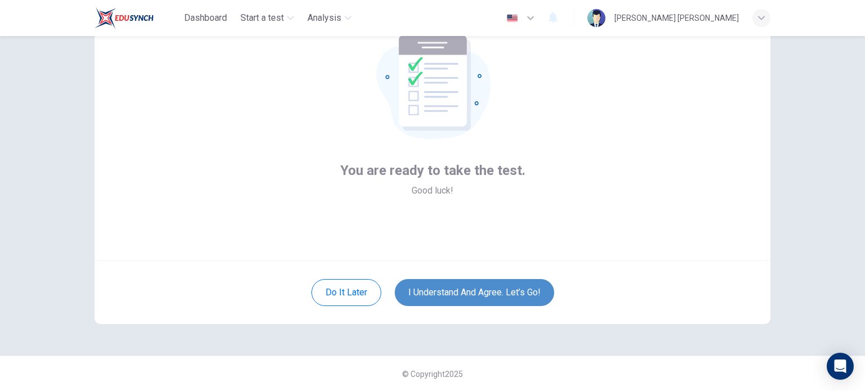
click at [467, 295] on button "I understand and agree. Let’s go!" at bounding box center [474, 292] width 159 height 27
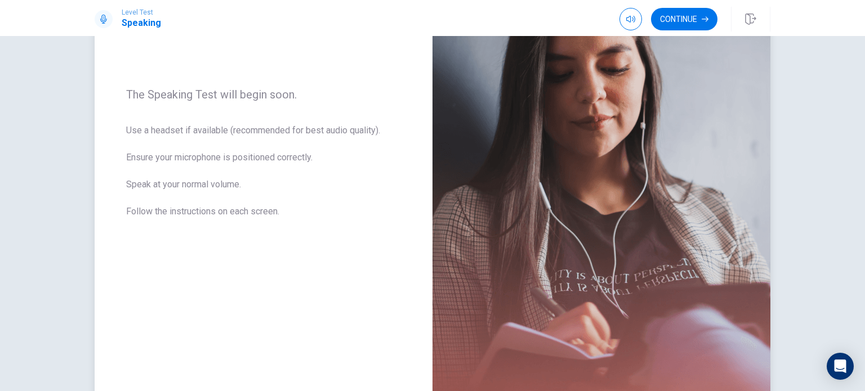
scroll to position [216, 0]
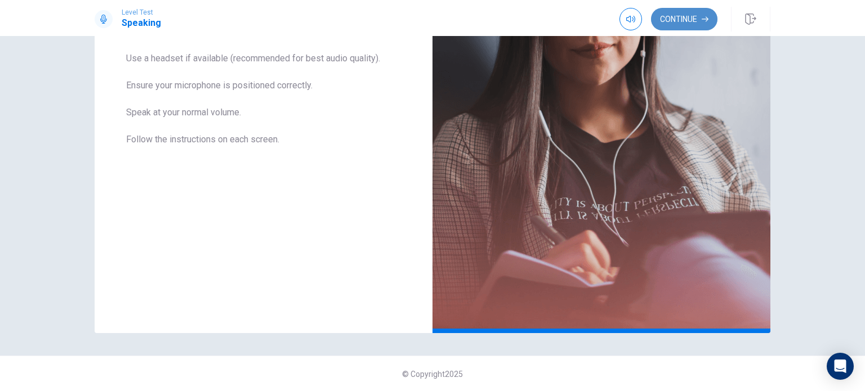
click at [700, 20] on button "Continue" at bounding box center [684, 19] width 66 height 23
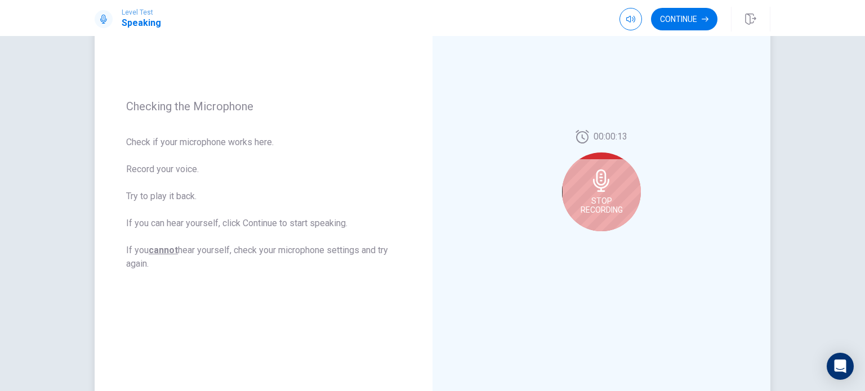
scroll to position [113, 0]
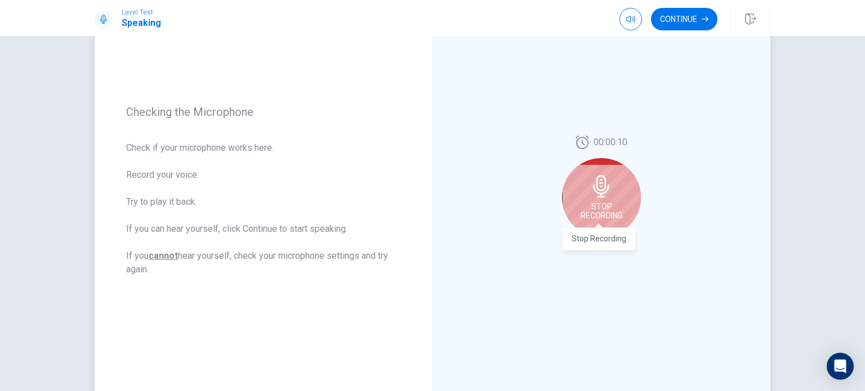
click at [600, 212] on span "Stop Recording" at bounding box center [601, 211] width 42 height 18
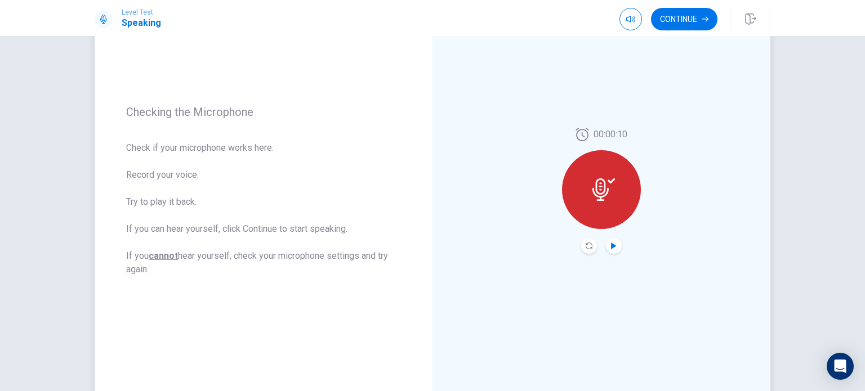
click at [611, 247] on icon "Play Audio" at bounding box center [613, 246] width 5 height 7
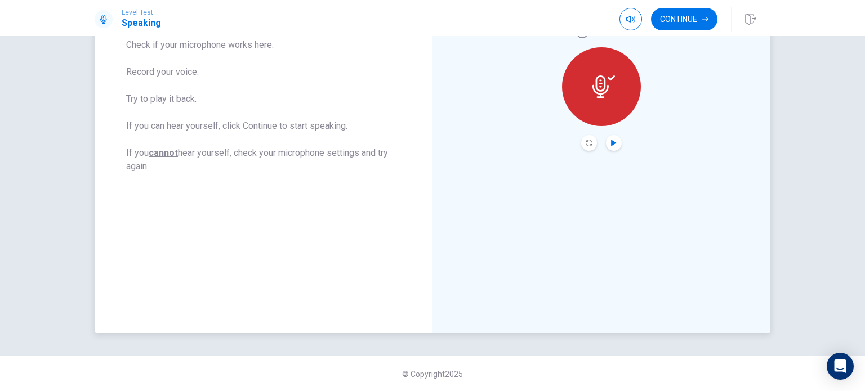
scroll to position [0, 0]
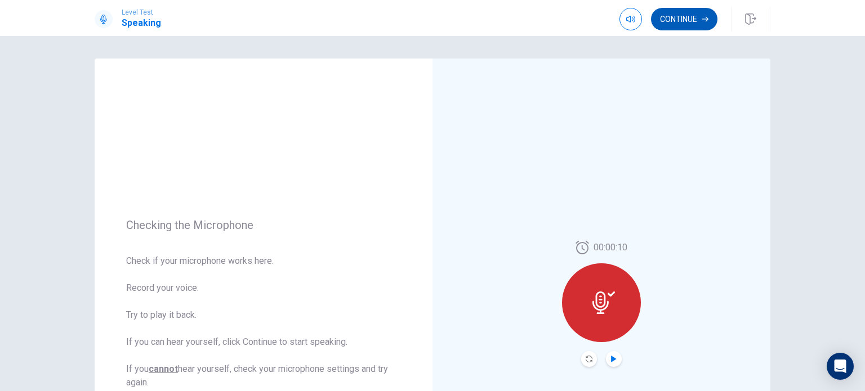
click at [703, 22] on icon "button" at bounding box center [704, 19] width 7 height 7
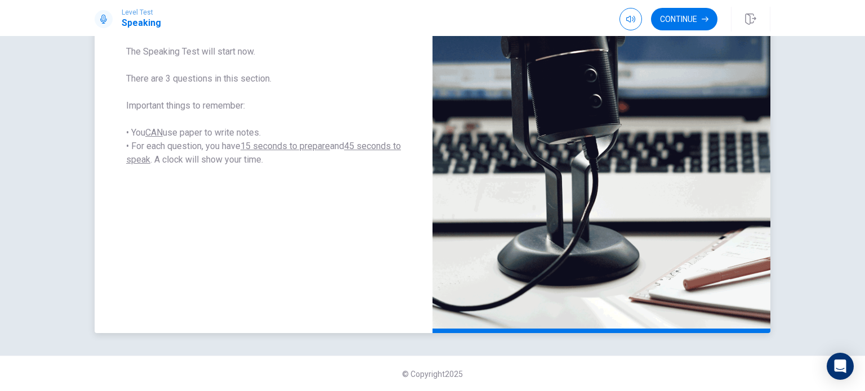
scroll to position [83, 0]
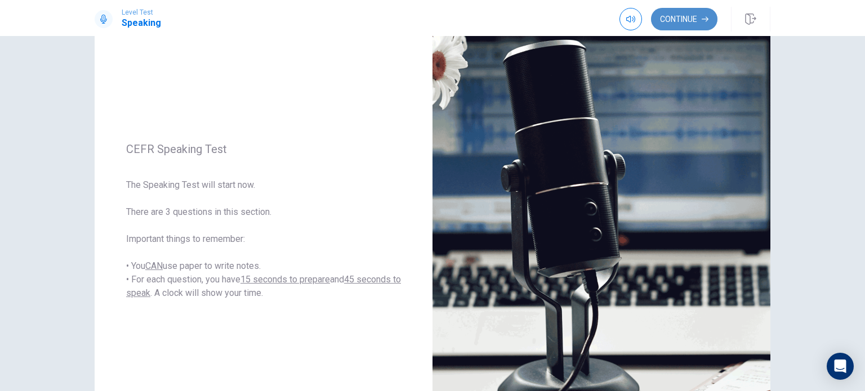
click at [680, 29] on button "Continue" at bounding box center [684, 19] width 66 height 23
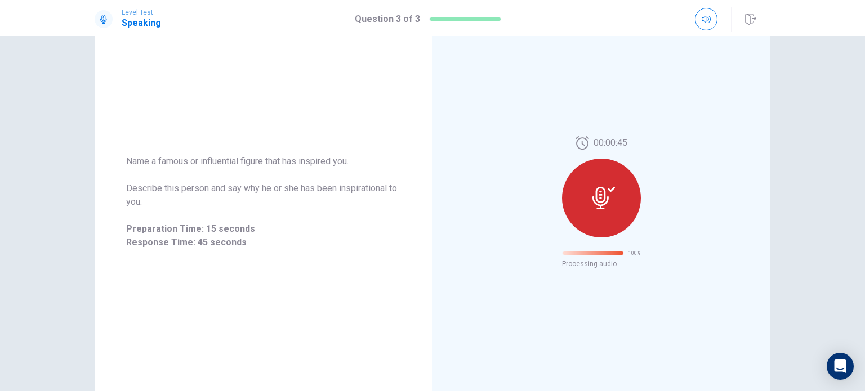
scroll to position [18, 0]
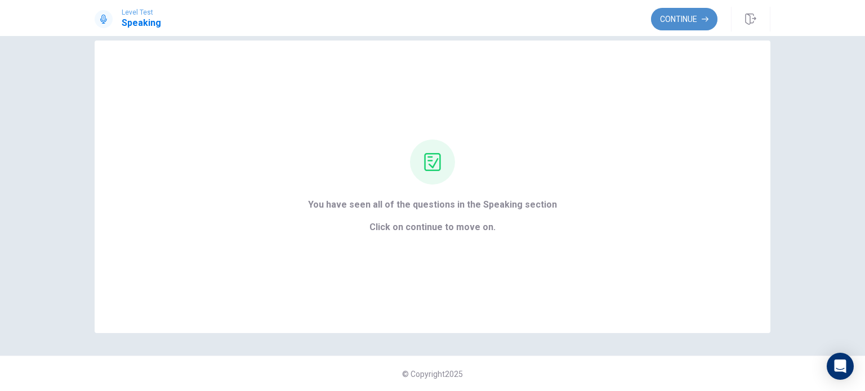
click at [680, 11] on button "Continue" at bounding box center [684, 19] width 66 height 23
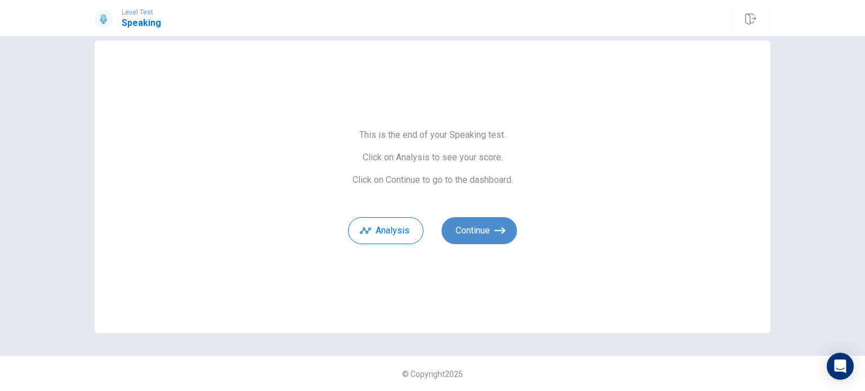
click at [499, 220] on button "Continue" at bounding box center [478, 230] width 75 height 27
